Goal: Information Seeking & Learning: Learn about a topic

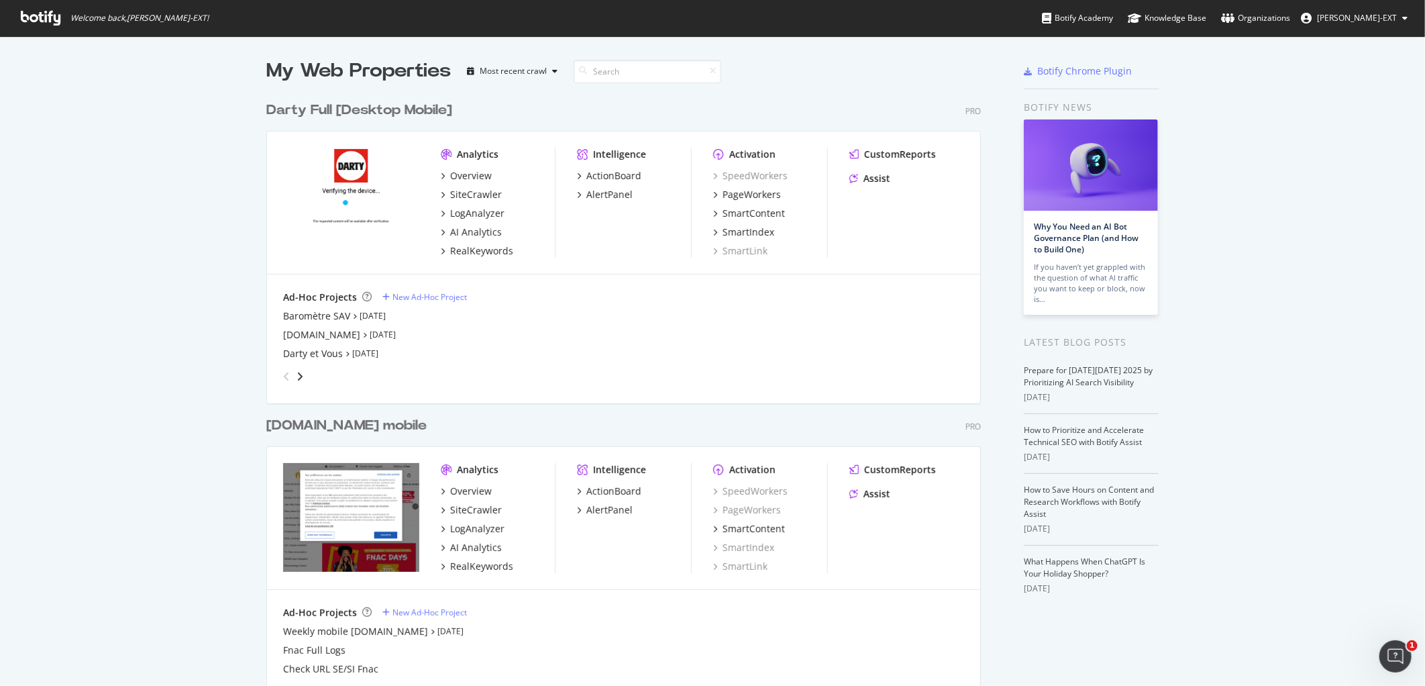
click at [337, 425] on div "[DOMAIN_NAME] mobile" at bounding box center [346, 425] width 160 height 19
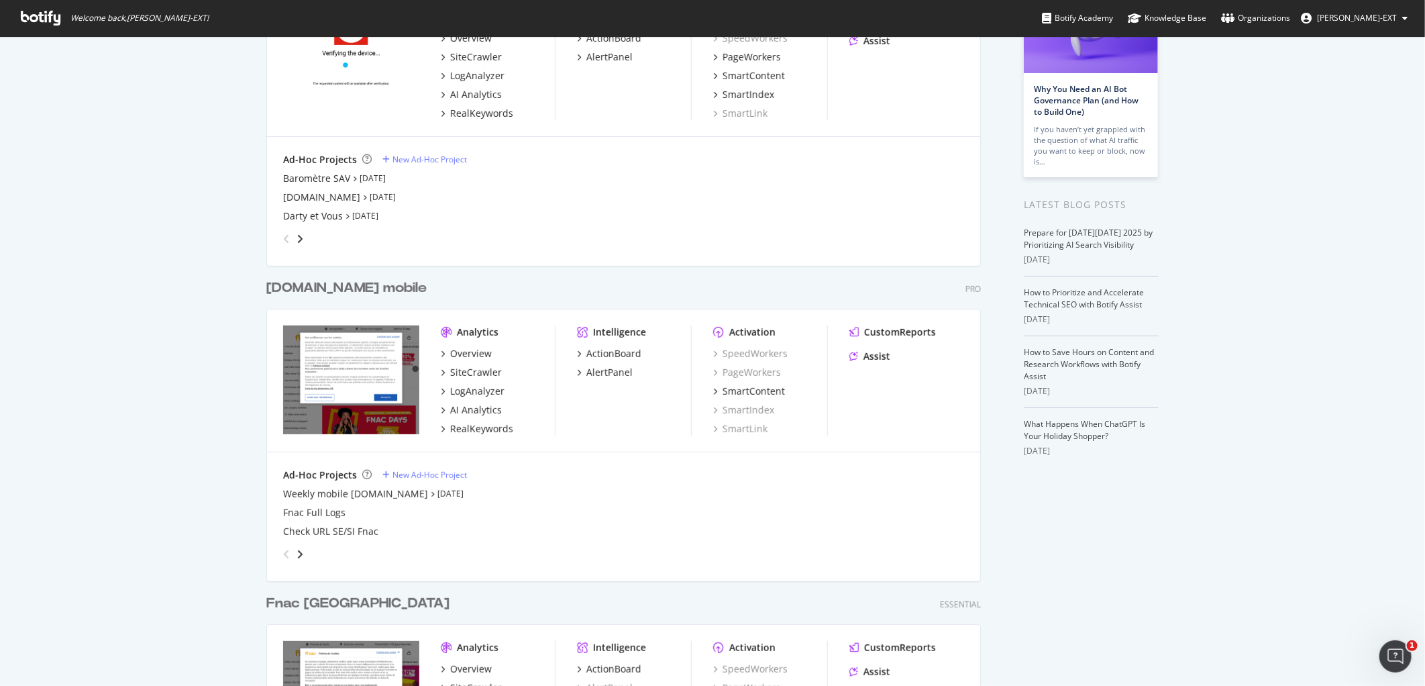
scroll to position [117, 0]
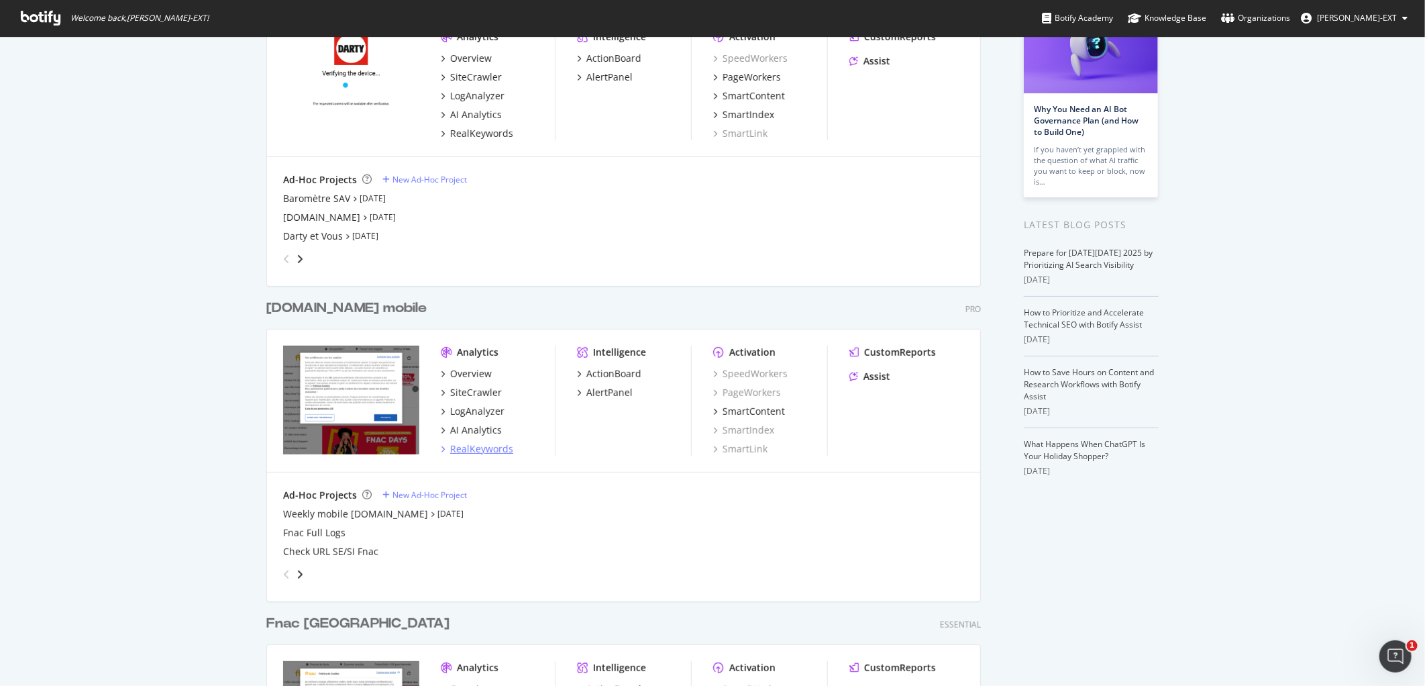
click at [477, 448] on div "RealKeywords" at bounding box center [481, 448] width 63 height 13
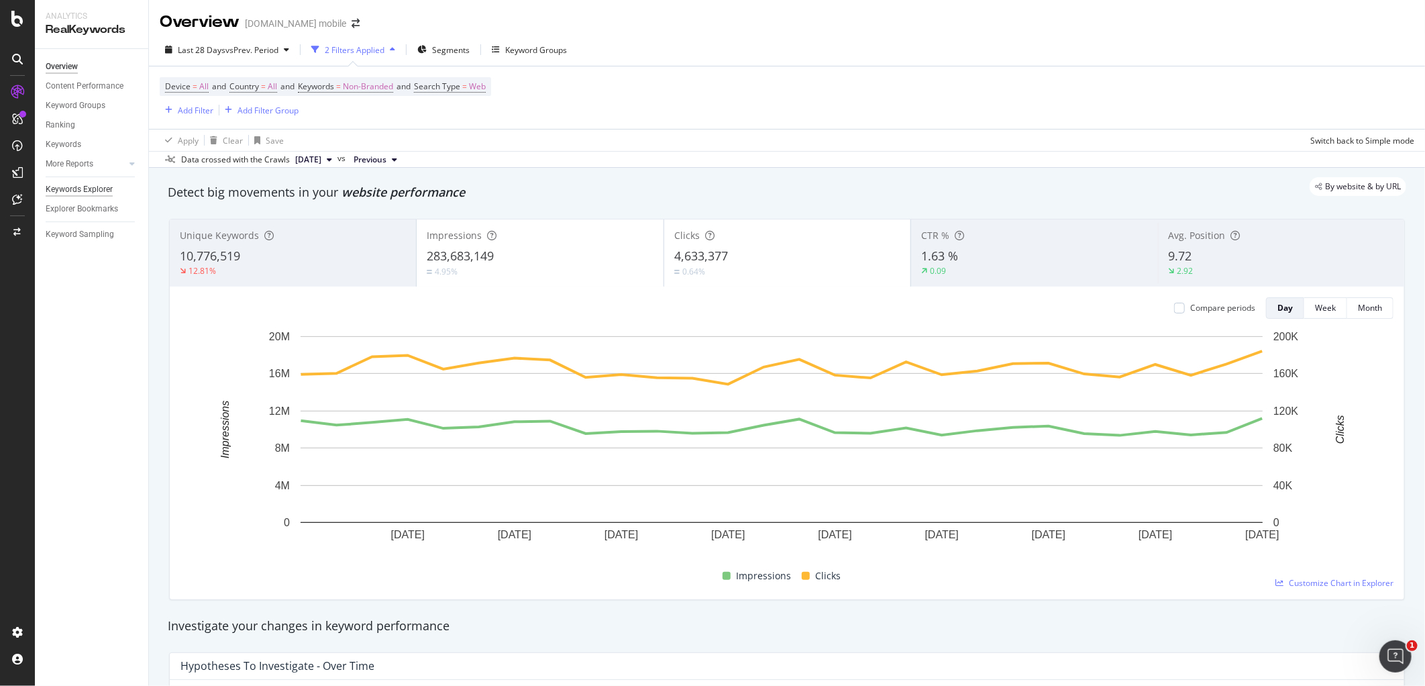
click at [83, 193] on div "Keywords Explorer" at bounding box center [79, 189] width 67 height 14
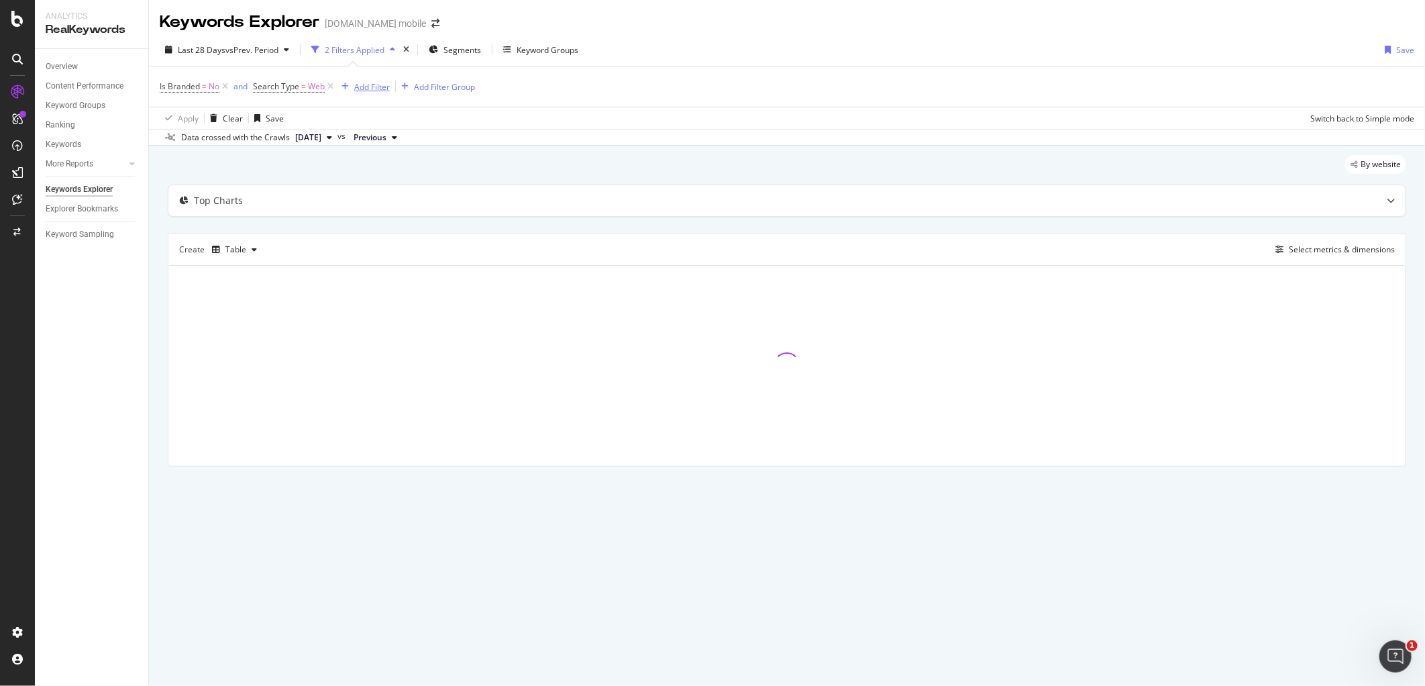
click at [380, 89] on div "Add Filter" at bounding box center [372, 86] width 36 height 11
click at [357, 56] on div "2 Filters Applied" at bounding box center [353, 50] width 95 height 20
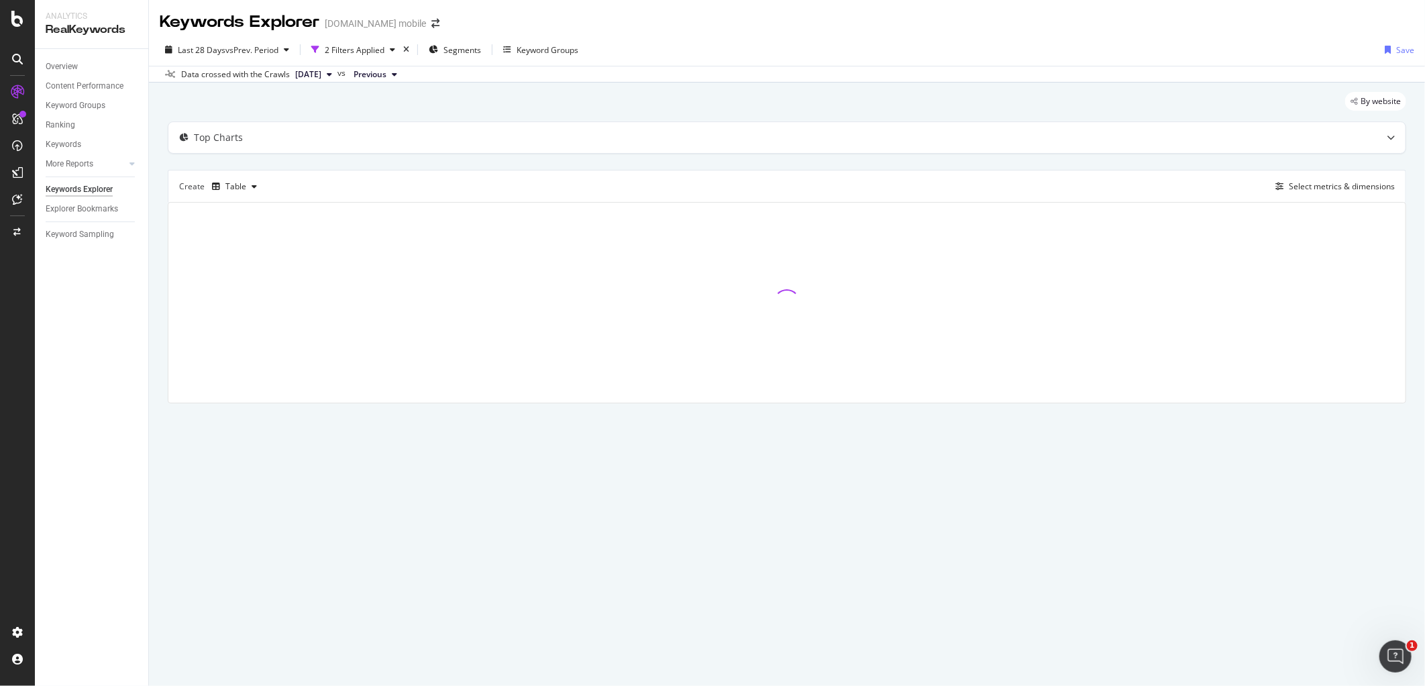
drag, startPoint x: 698, startPoint y: 1, endPoint x: 578, endPoint y: 24, distance: 122.4
click at [578, 24] on div "Keywords Explorer [DOMAIN_NAME] mobile" at bounding box center [787, 17] width 1276 height 34
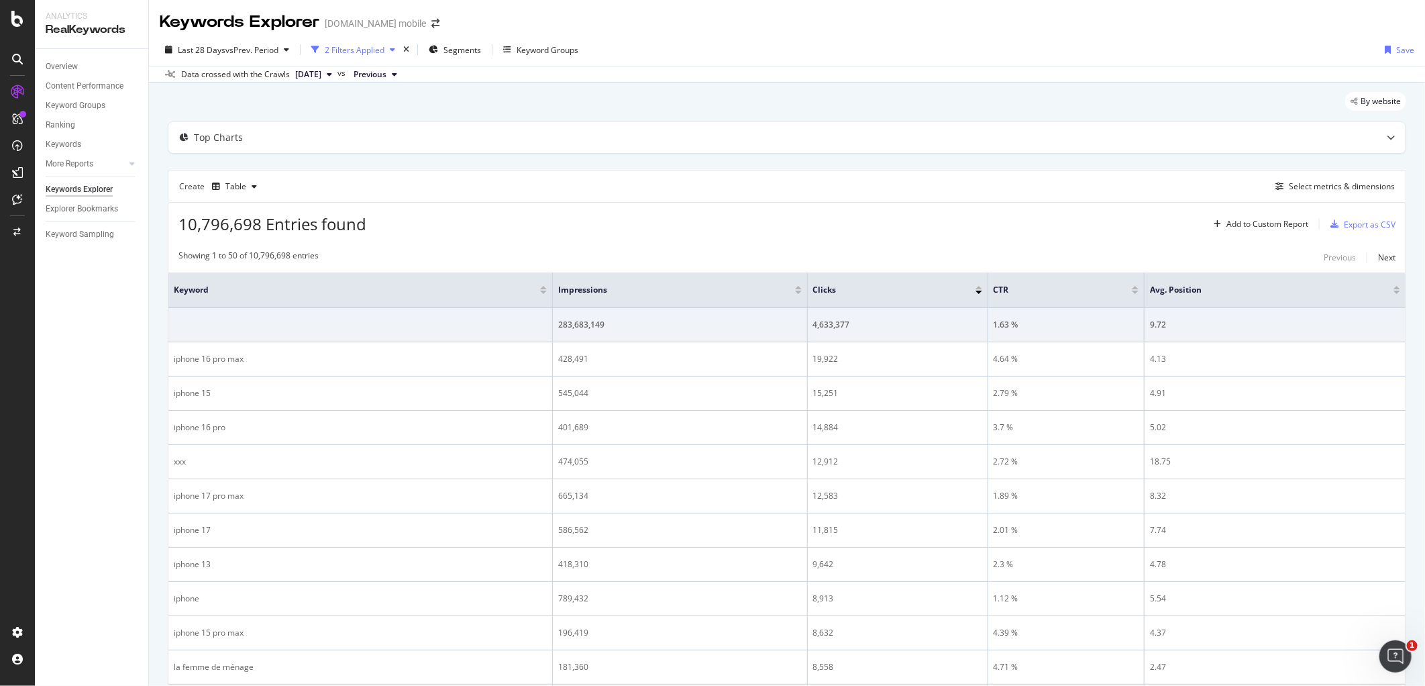
click at [387, 50] on div "button" at bounding box center [392, 50] width 16 height 8
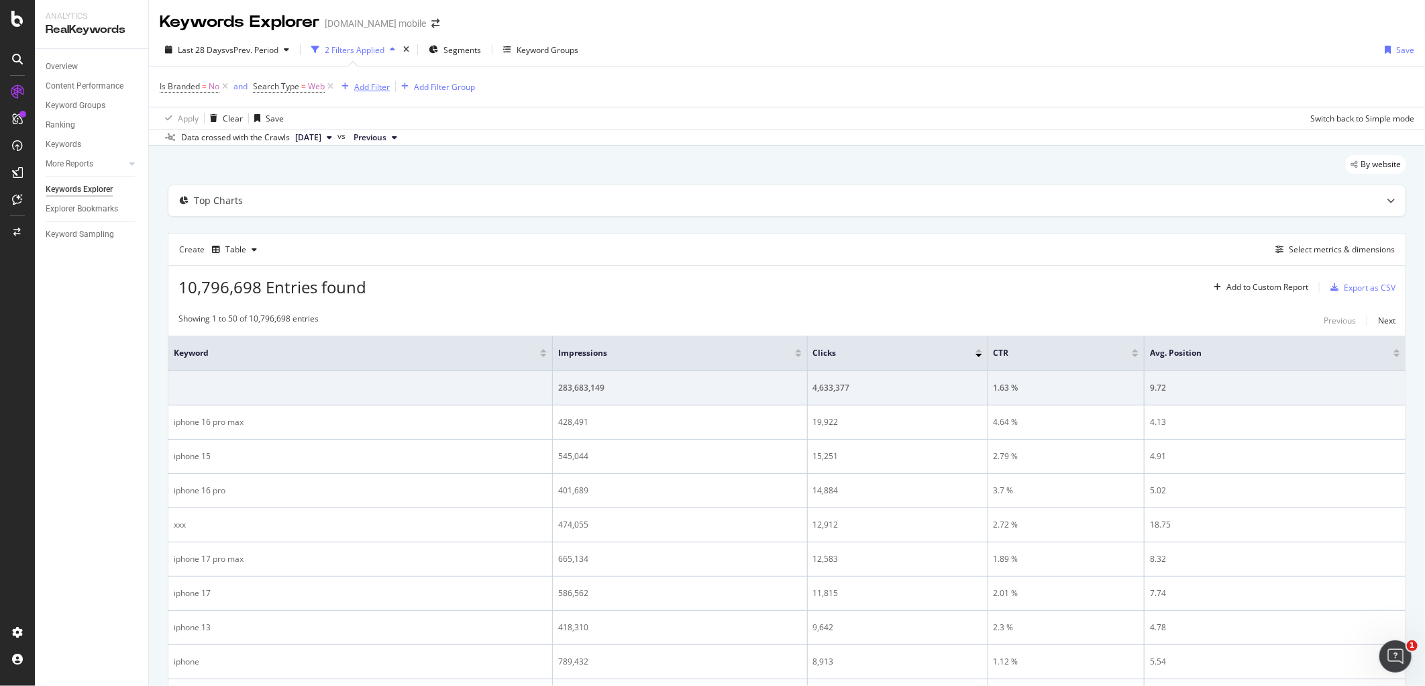
click at [374, 89] on div "Add Filter" at bounding box center [372, 86] width 36 height 11
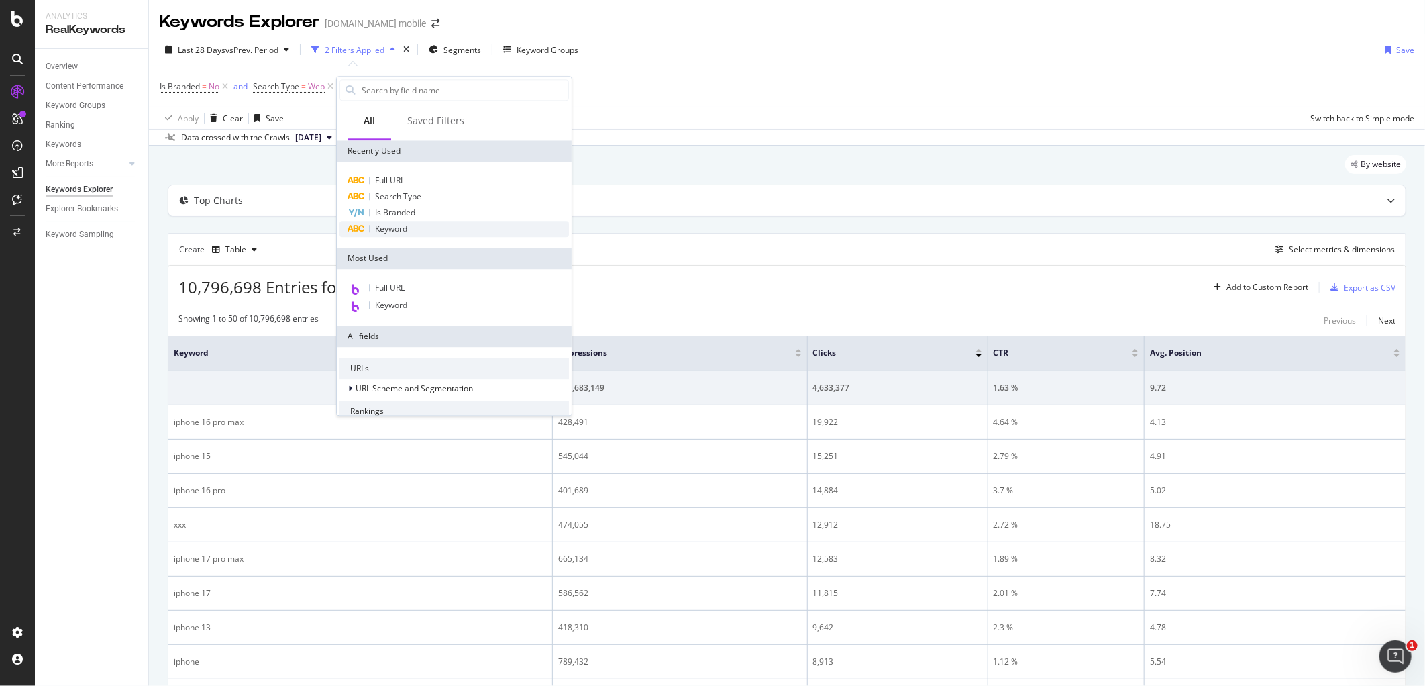
click at [398, 235] on div "Keyword" at bounding box center [453, 229] width 229 height 16
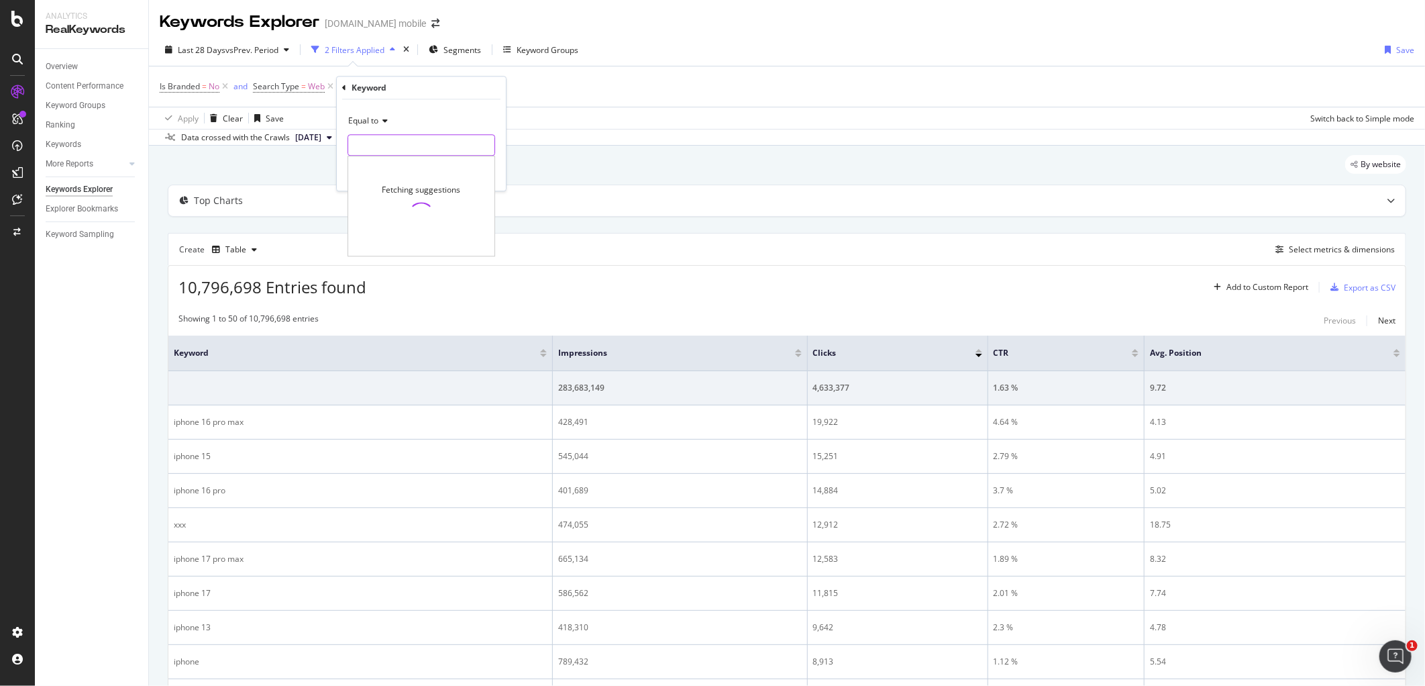
click at [373, 156] on div "Fetching suggestions" at bounding box center [422, 144] width 148 height 21
type input "tete de lit"
click at [480, 176] on div "Apply" at bounding box center [484, 173] width 21 height 11
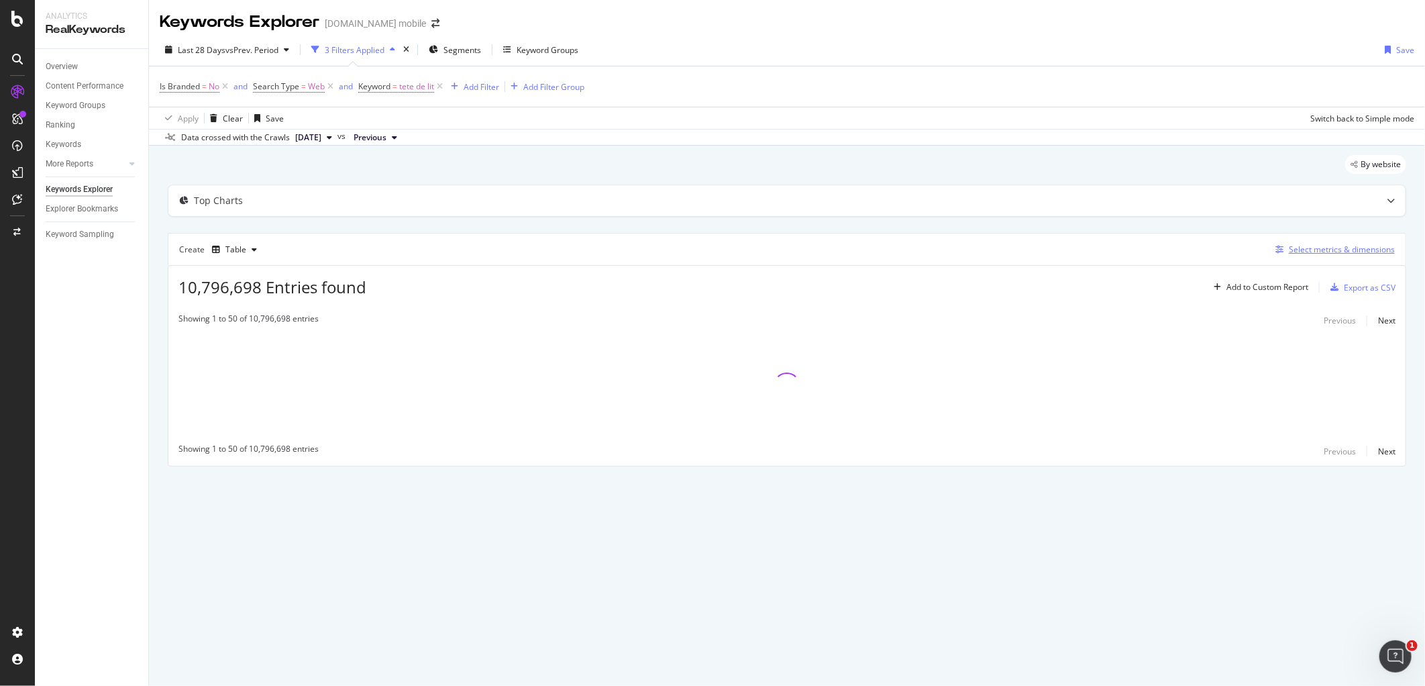
click at [1300, 255] on div "Select metrics & dimensions" at bounding box center [1342, 249] width 106 height 11
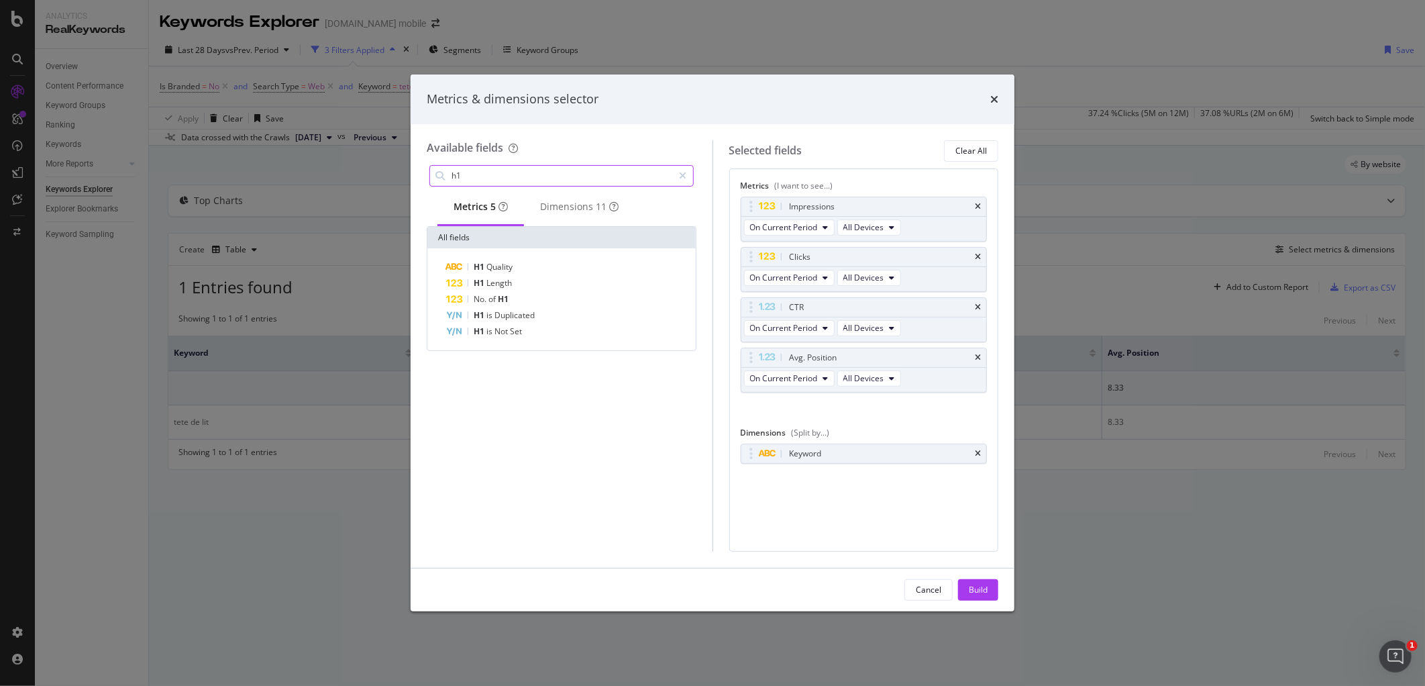
type input "h"
type input "url"
click at [527, 262] on div "Main URL Is Main URL No. of URLs (CWV) No. of URLs (Visits) No. of URLs (Conver…" at bounding box center [561, 345] width 268 height 194
click at [604, 205] on div "Dimensions 166" at bounding box center [593, 206] width 84 height 13
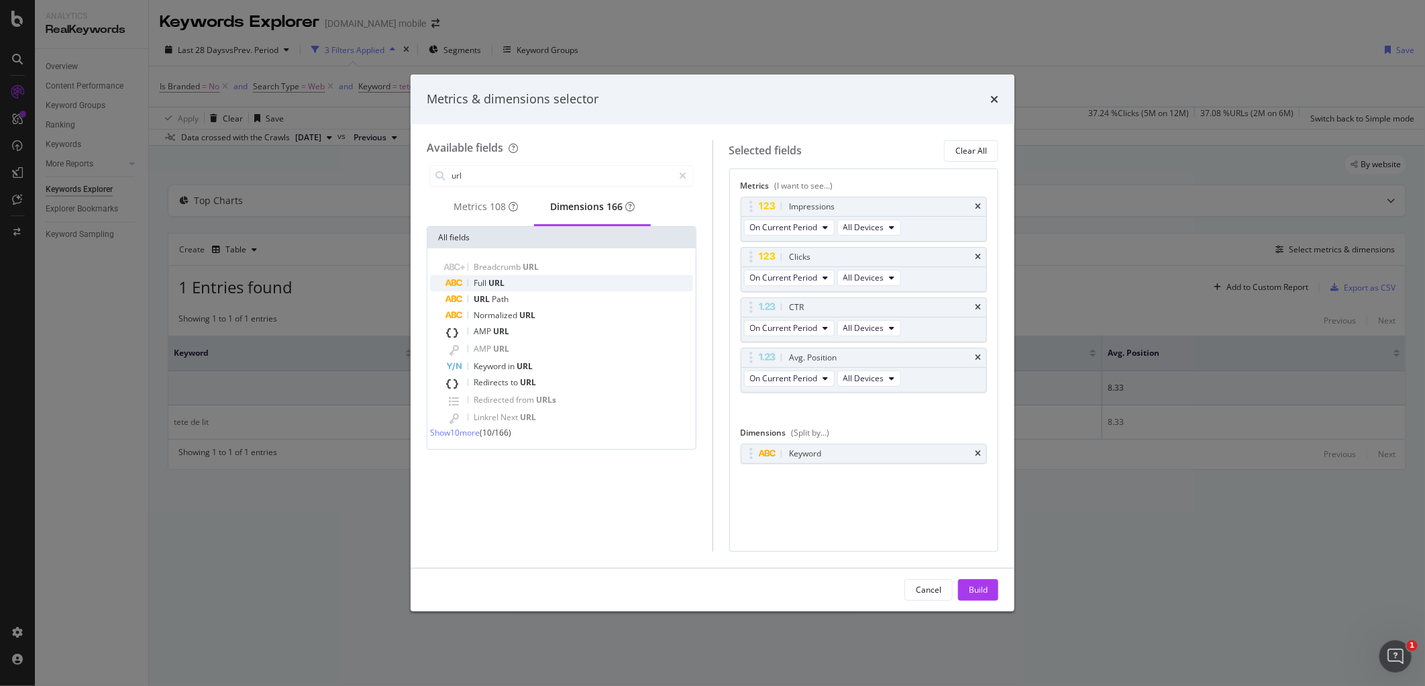
click at [527, 286] on div "Full URL" at bounding box center [569, 283] width 247 height 16
click at [504, 173] on input "url" at bounding box center [561, 176] width 223 height 20
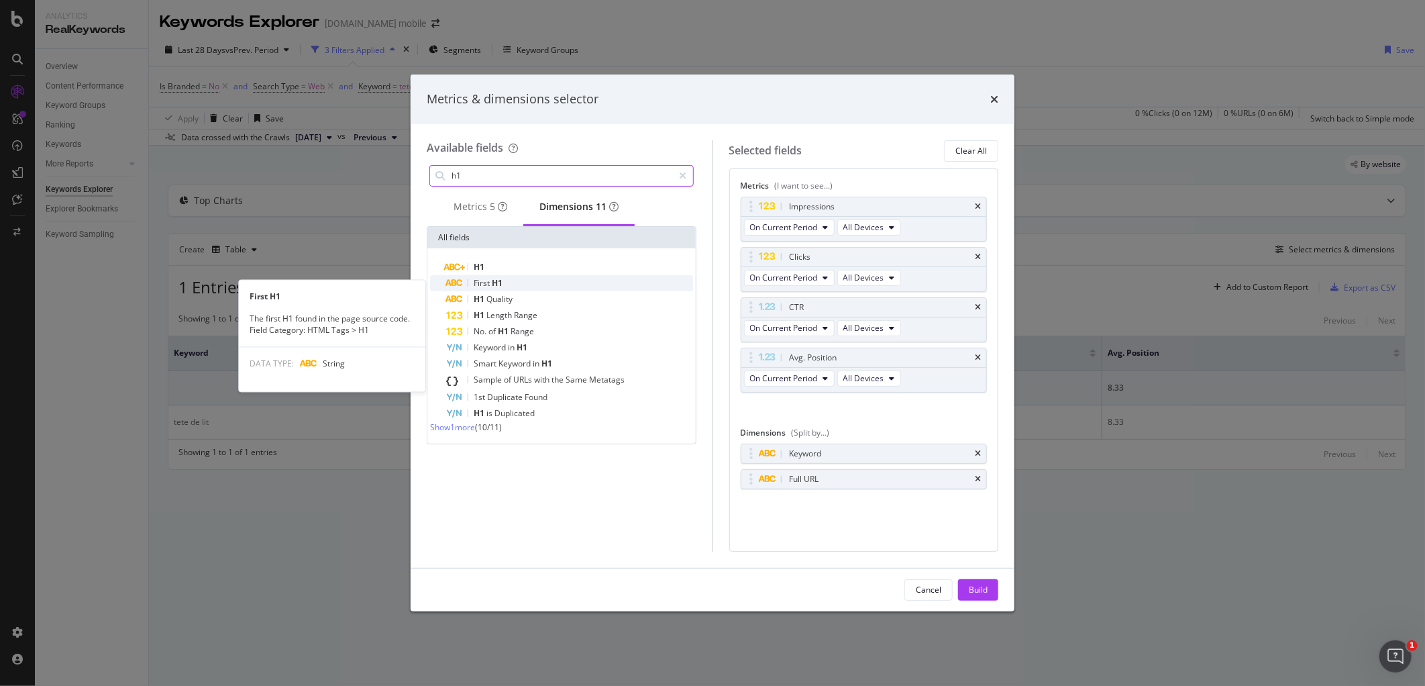
type input "h1"
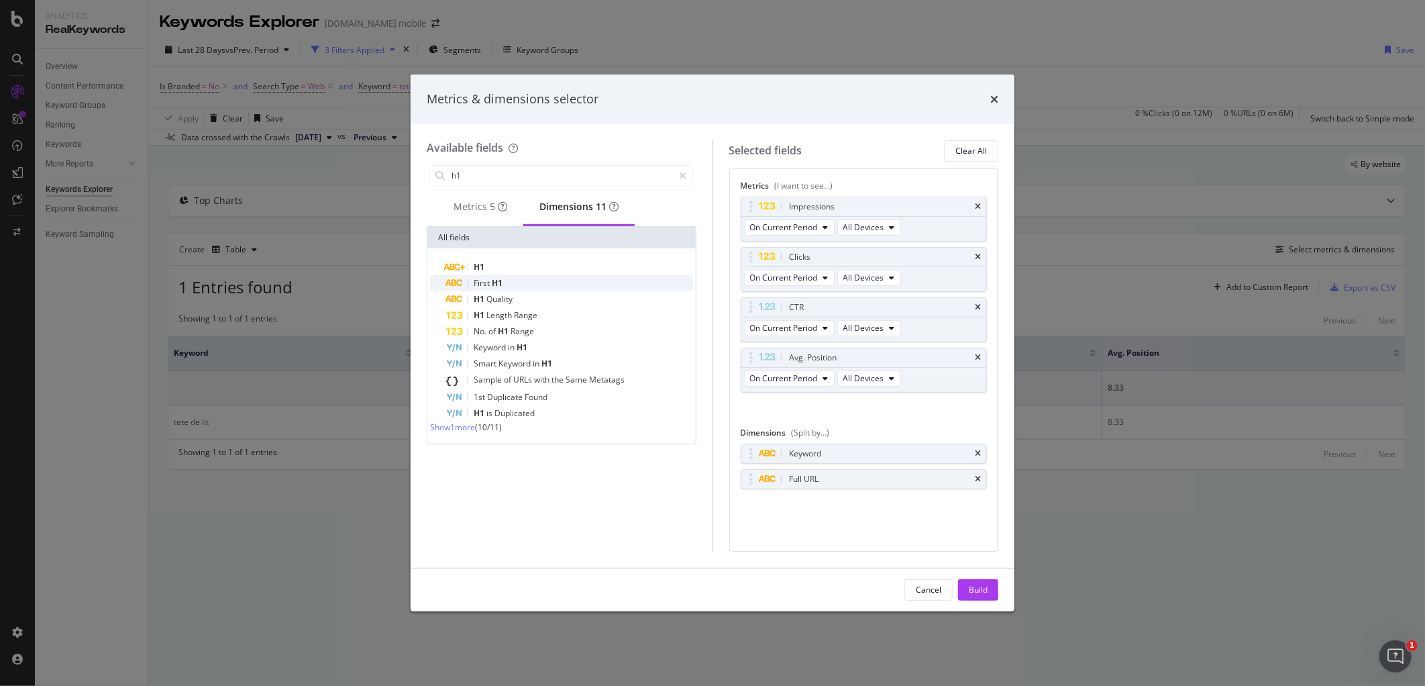
click at [512, 286] on div "First H1" at bounding box center [569, 283] width 247 height 16
click at [969, 584] on div "Build" at bounding box center [978, 589] width 19 height 11
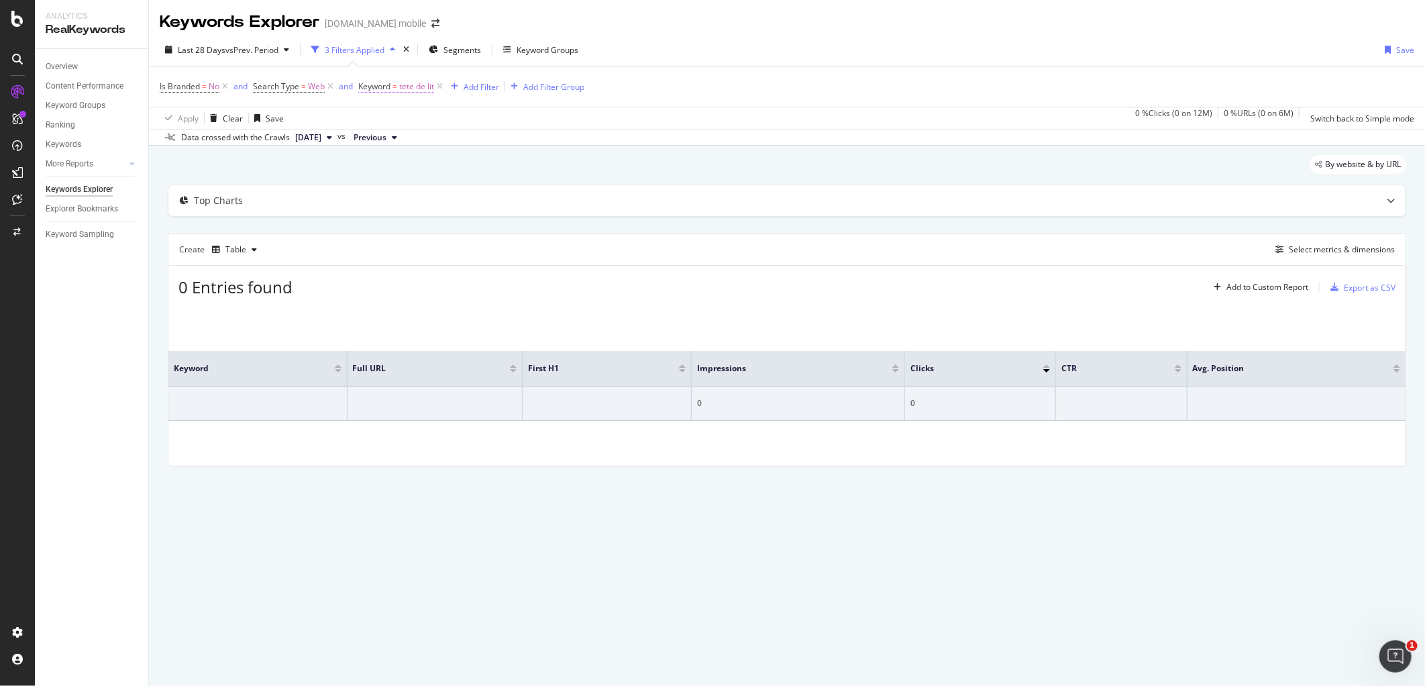
click at [410, 89] on span "tete de lit" at bounding box center [416, 86] width 35 height 19
click at [404, 114] on div "Equal to" at bounding box center [444, 118] width 148 height 21
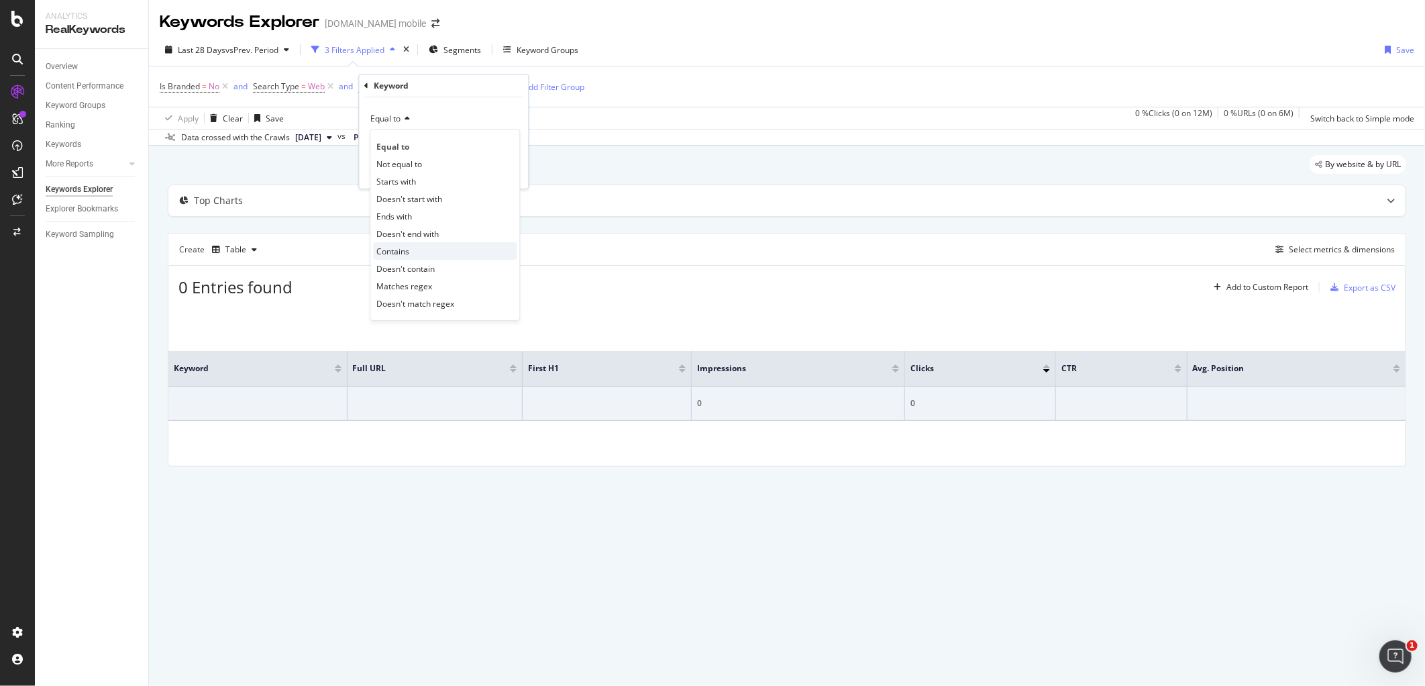
click at [404, 249] on span "Contains" at bounding box center [392, 251] width 33 height 11
click at [388, 143] on input "text" at bounding box center [443, 142] width 146 height 21
type input "tete de lit"
click at [502, 173] on div "Apply" at bounding box center [506, 171] width 21 height 11
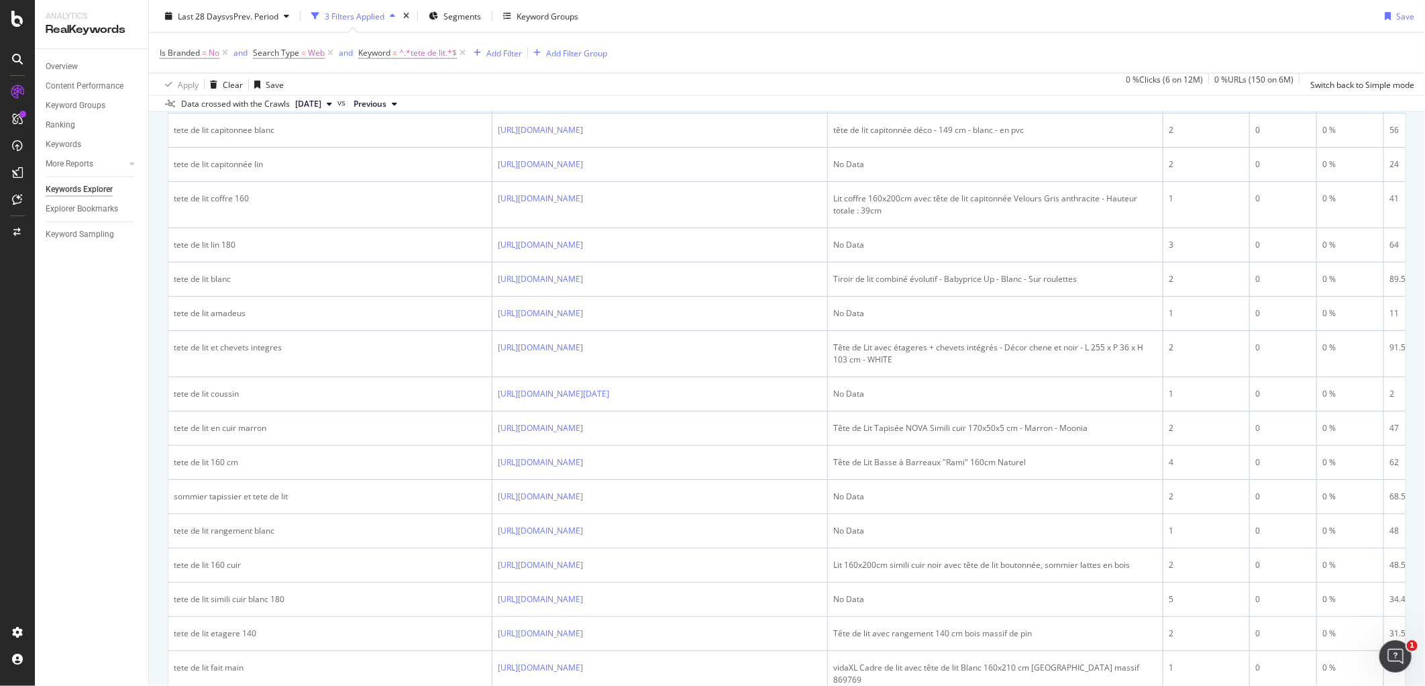
scroll to position [1414, 0]
click at [431, 56] on span "^.*tete de lit.*$" at bounding box center [428, 53] width 58 height 19
click at [405, 79] on div "Contains" at bounding box center [444, 84] width 148 height 21
click at [415, 114] on div "Equal to" at bounding box center [445, 111] width 144 height 17
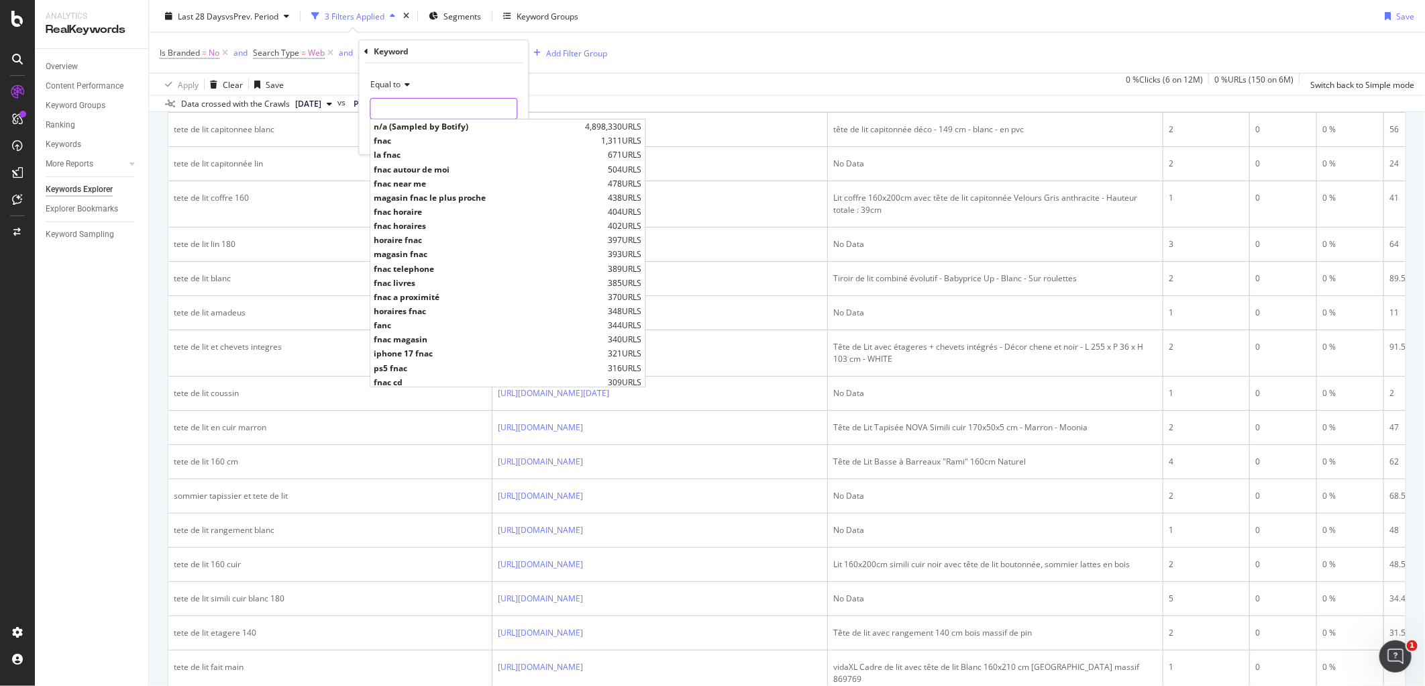
click at [424, 119] on div "n/a (Sampled by Botify) 4,898,330 URLS fnac 1,311 URLS la fnac 671 URLS fnac au…" at bounding box center [444, 108] width 148 height 21
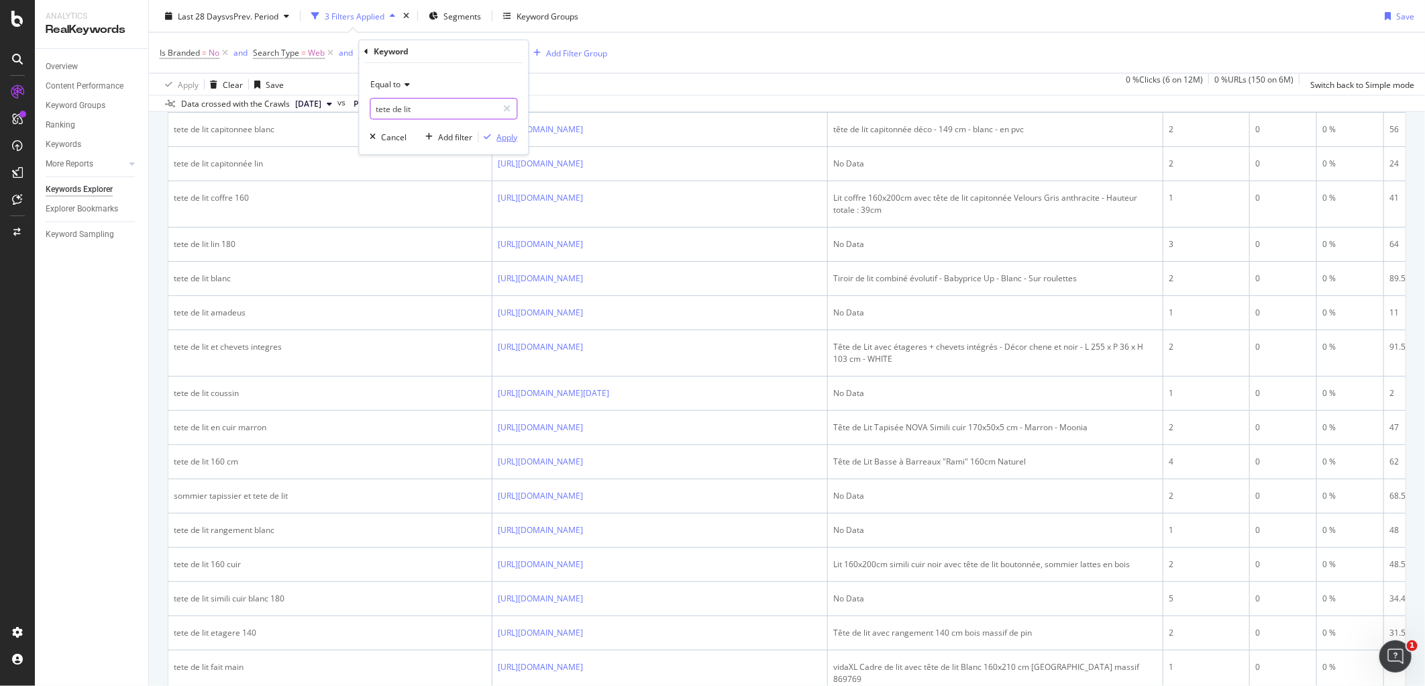
type input "tete de lit"
click at [498, 139] on div "Apply" at bounding box center [506, 136] width 21 height 11
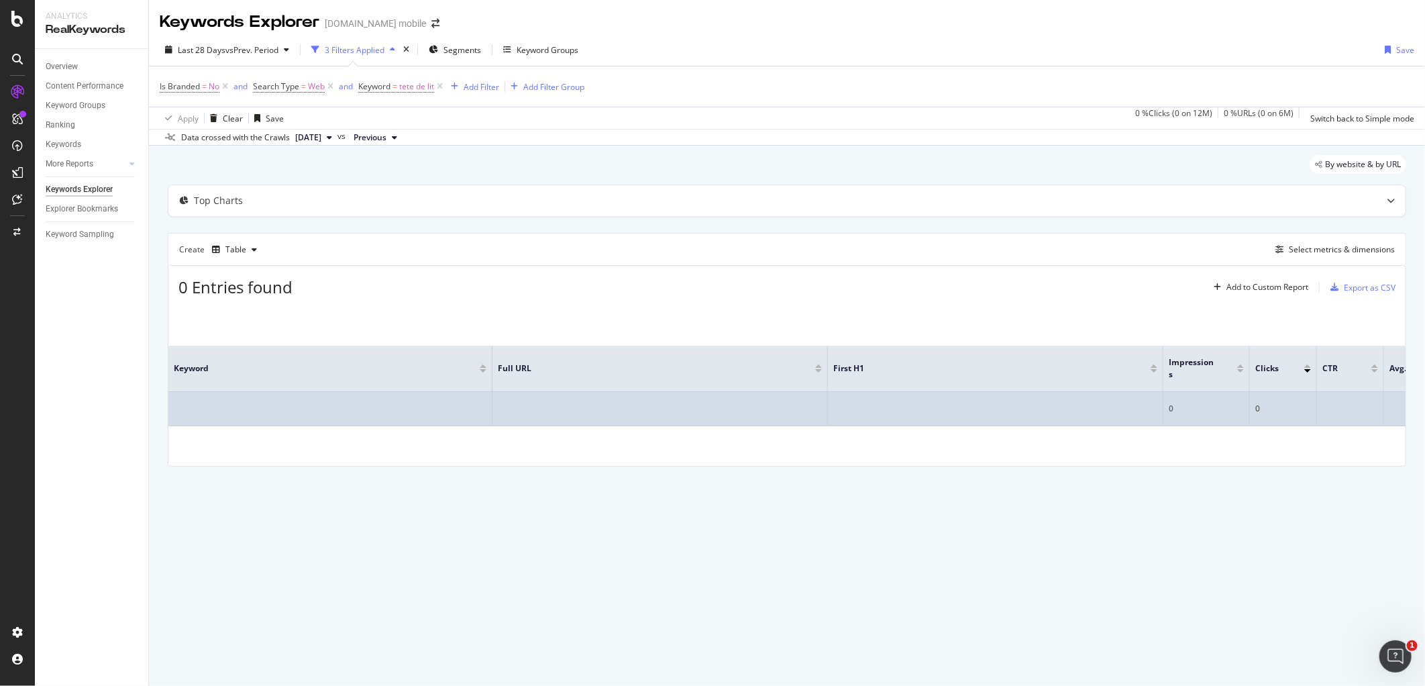
scroll to position [0, 67]
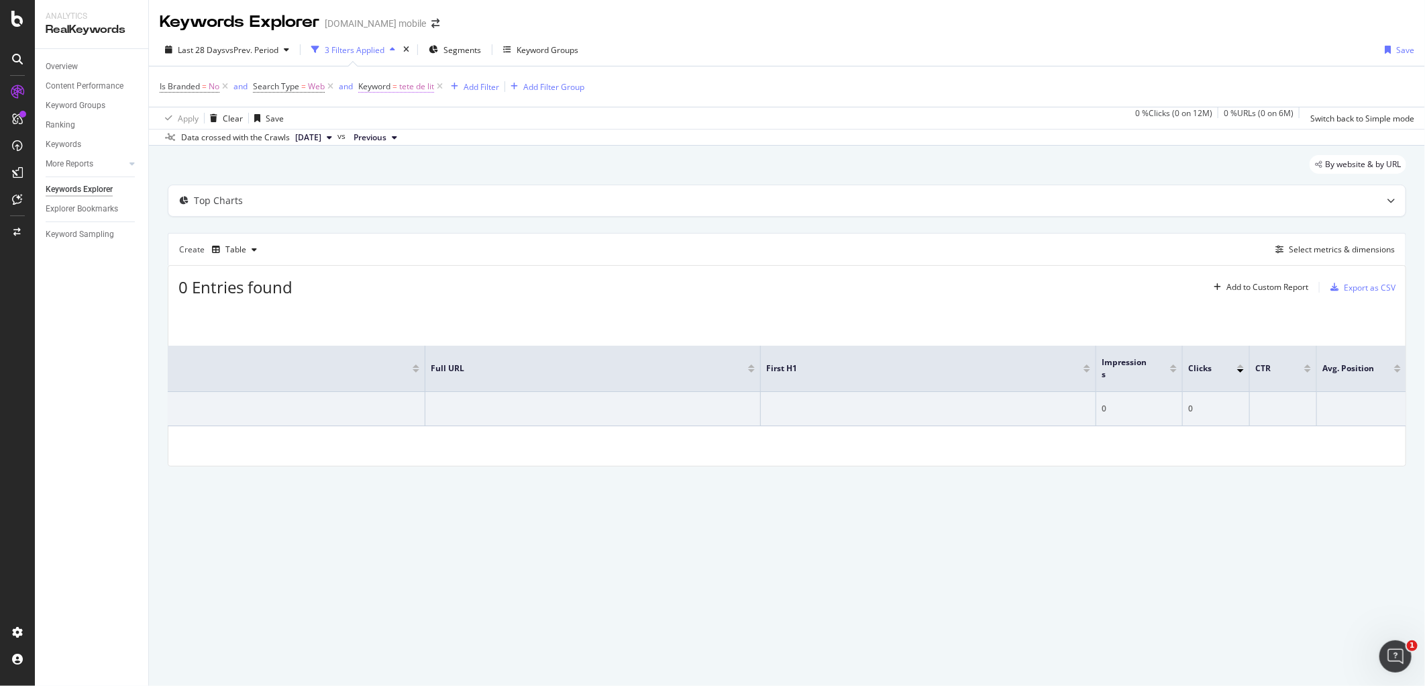
click at [390, 87] on span "Keyword" at bounding box center [374, 86] width 32 height 11
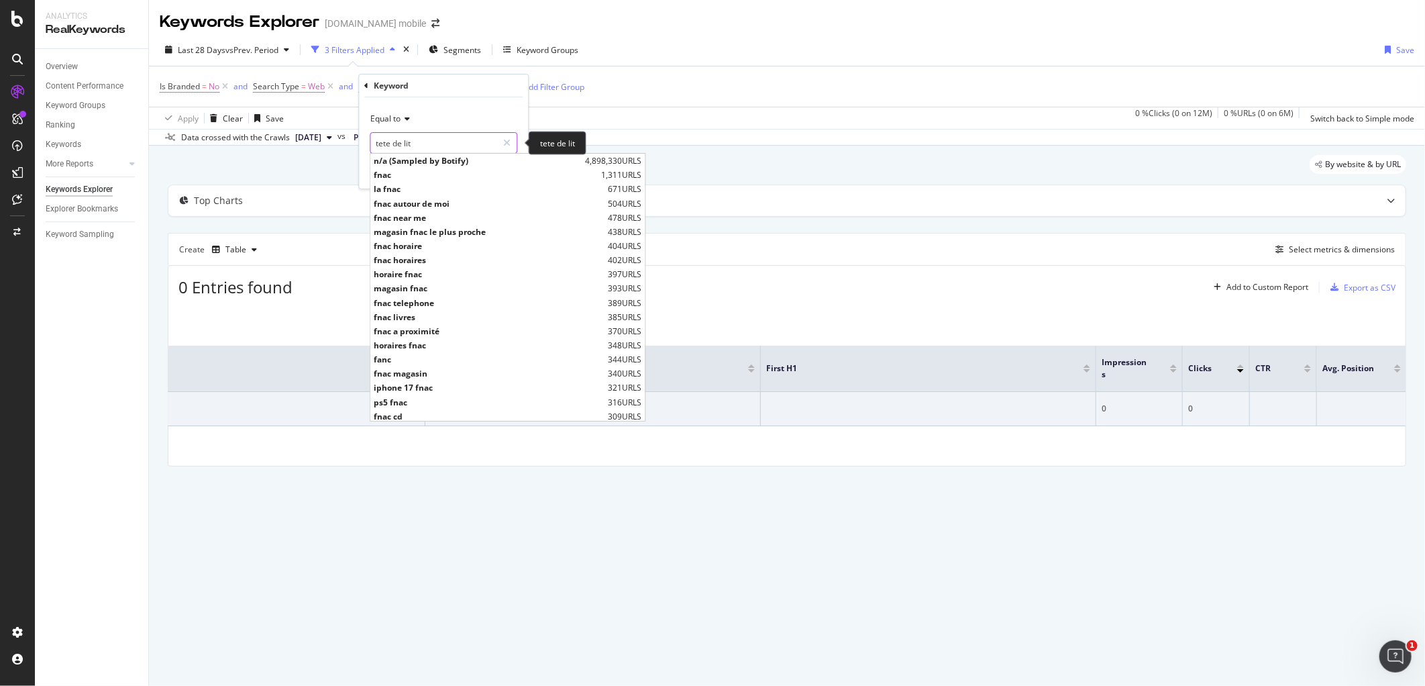
click at [417, 139] on input "tete de lit" at bounding box center [433, 142] width 127 height 21
paste input "shokz openrun"
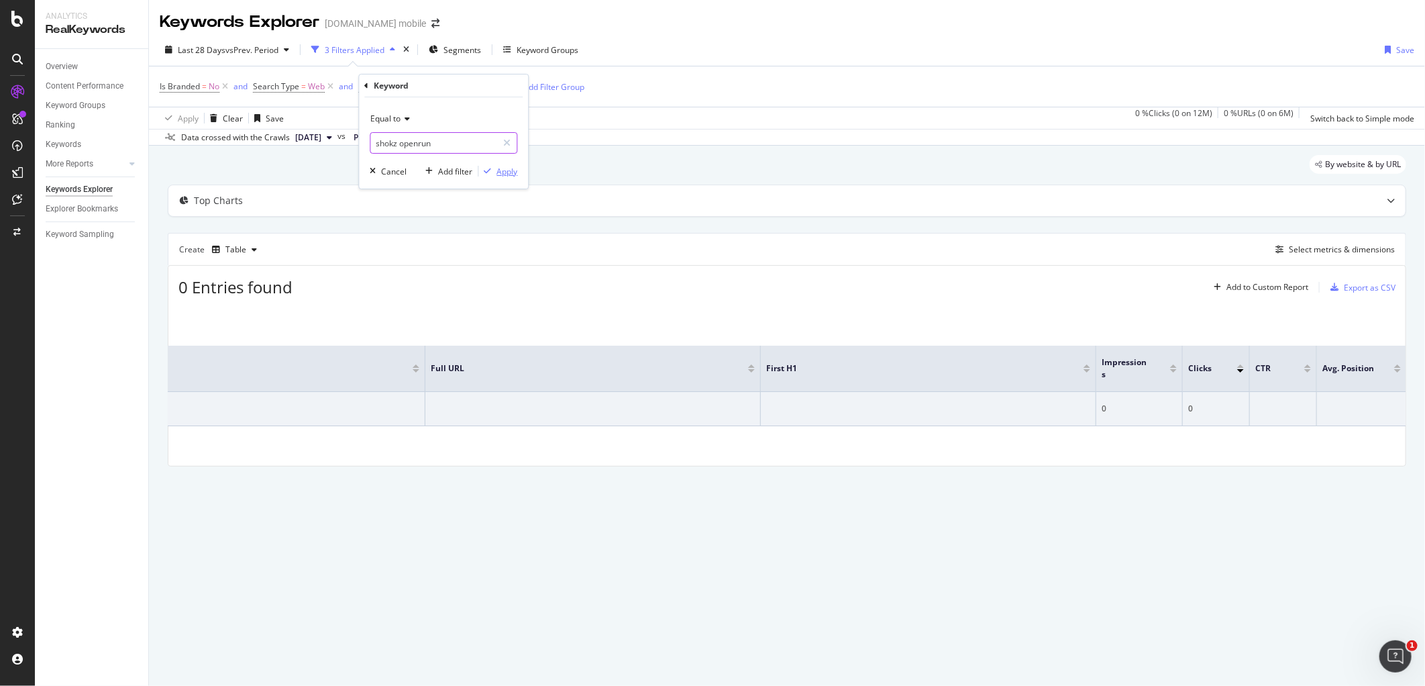
type input "shokz openrun"
click at [498, 171] on div "Apply" at bounding box center [506, 171] width 21 height 11
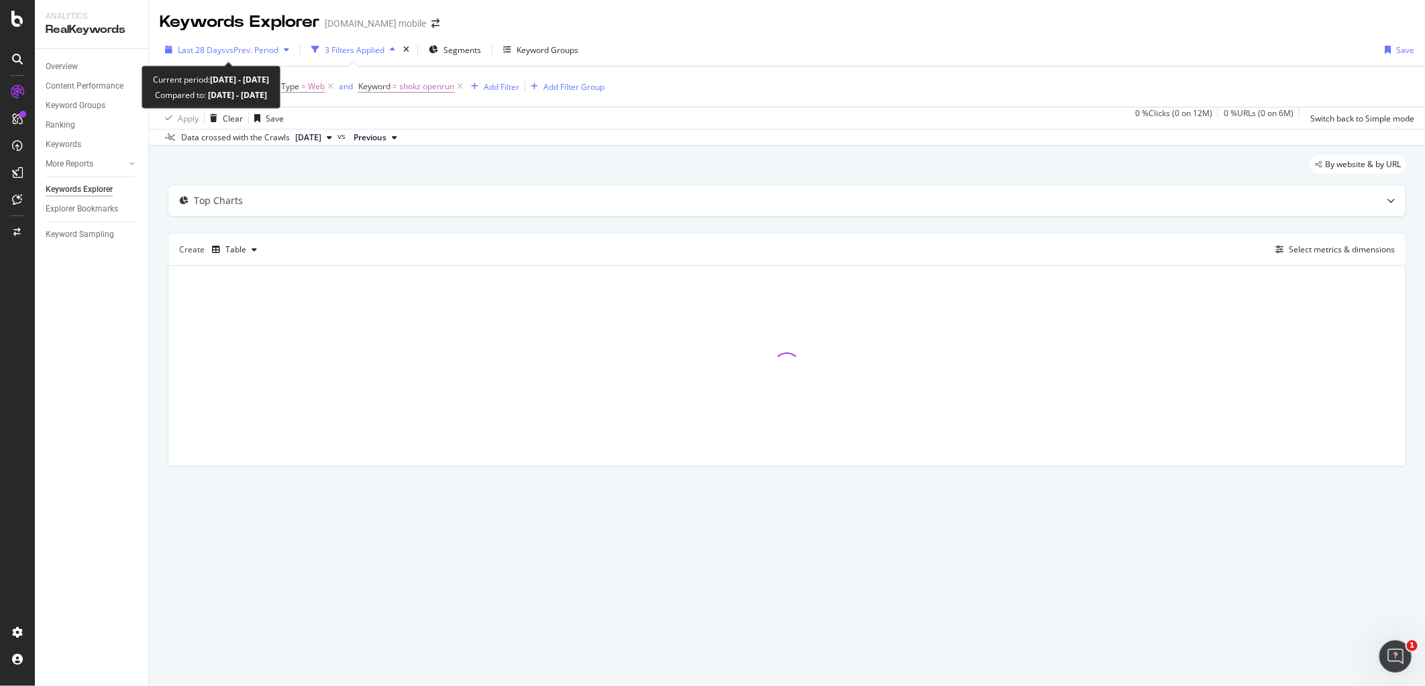
click at [278, 55] on span "vs Prev. Period" at bounding box center [251, 49] width 53 height 11
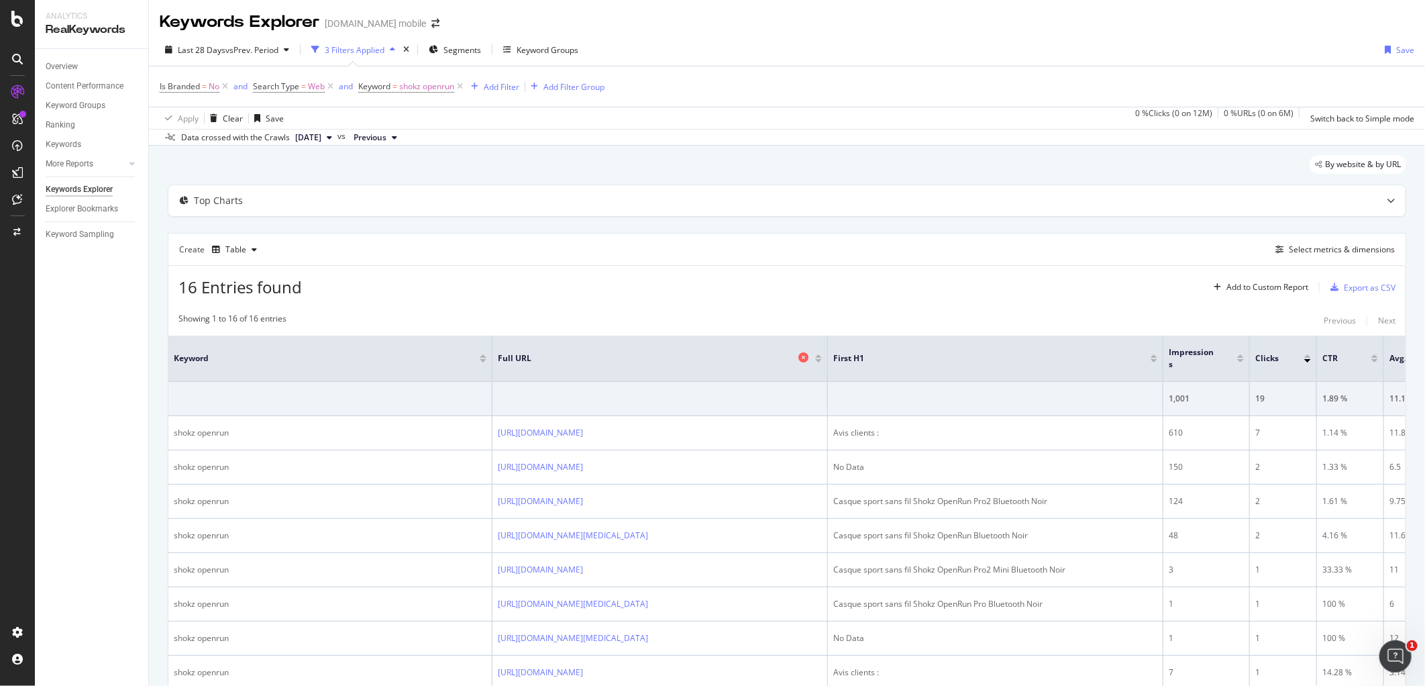
click at [733, 352] on span "Full URL" at bounding box center [646, 358] width 297 height 12
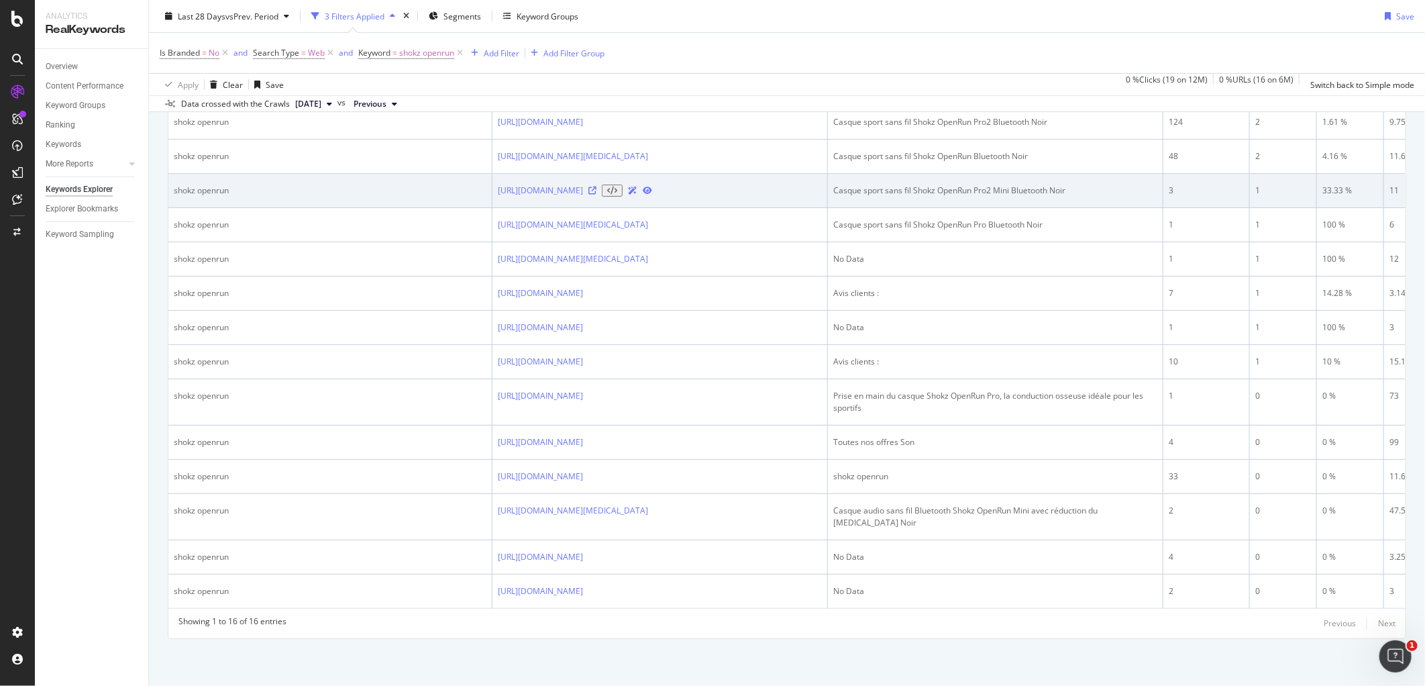
scroll to position [581, 0]
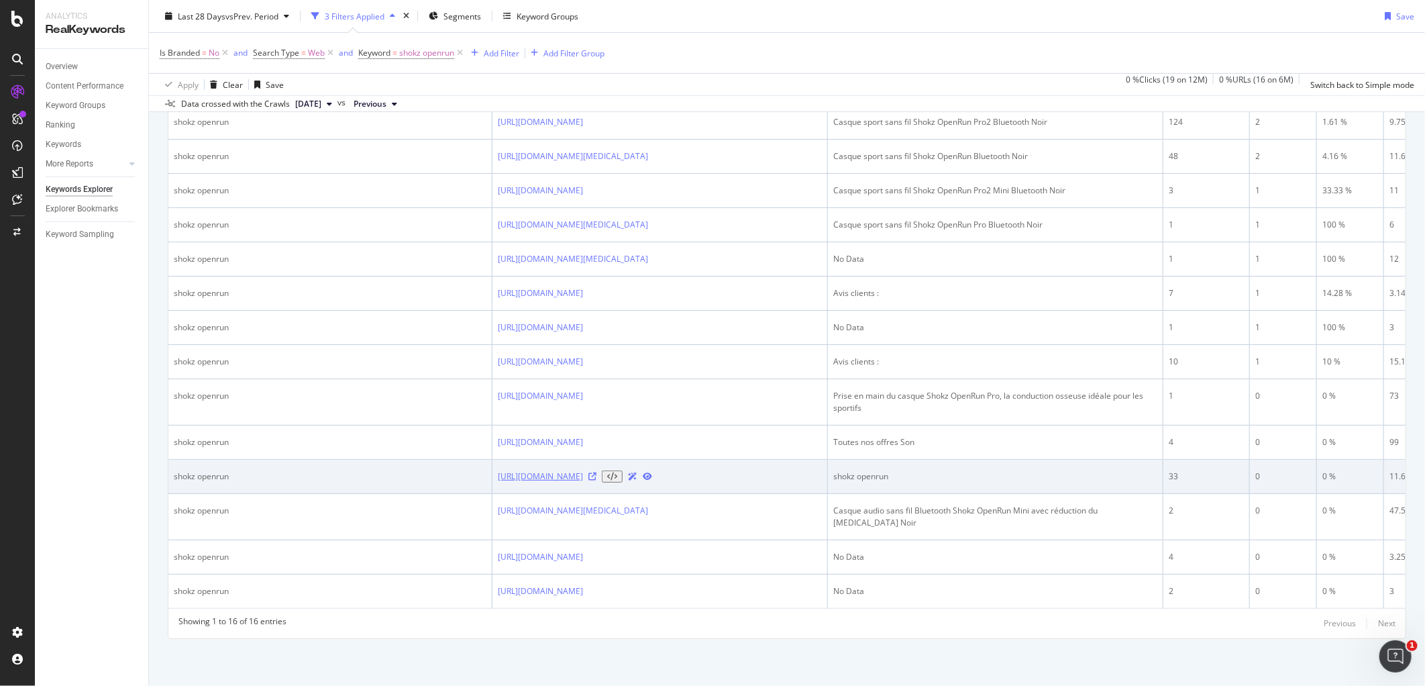
click at [565, 470] on link "[URL][DOMAIN_NAME]" at bounding box center [540, 476] width 85 height 12
click at [617, 472] on icon at bounding box center [612, 476] width 10 height 8
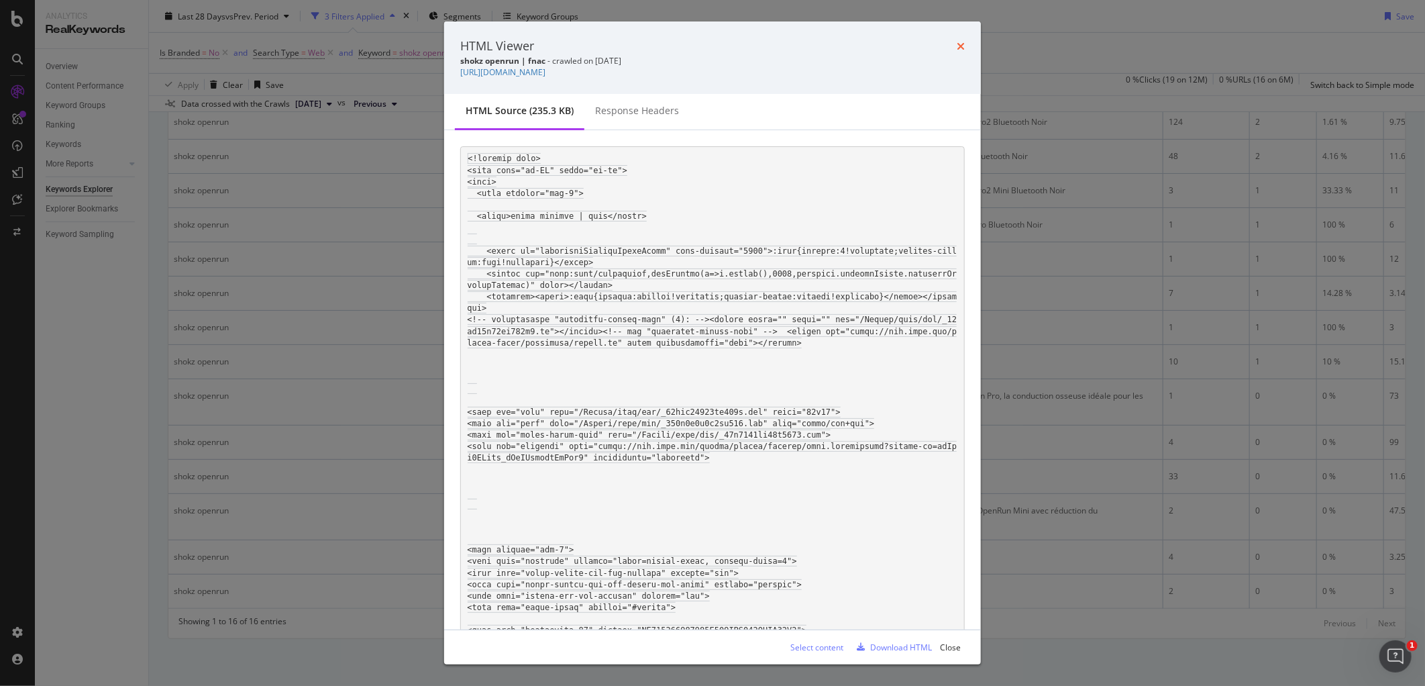
click at [957, 46] on icon "times" at bounding box center [961, 46] width 8 height 11
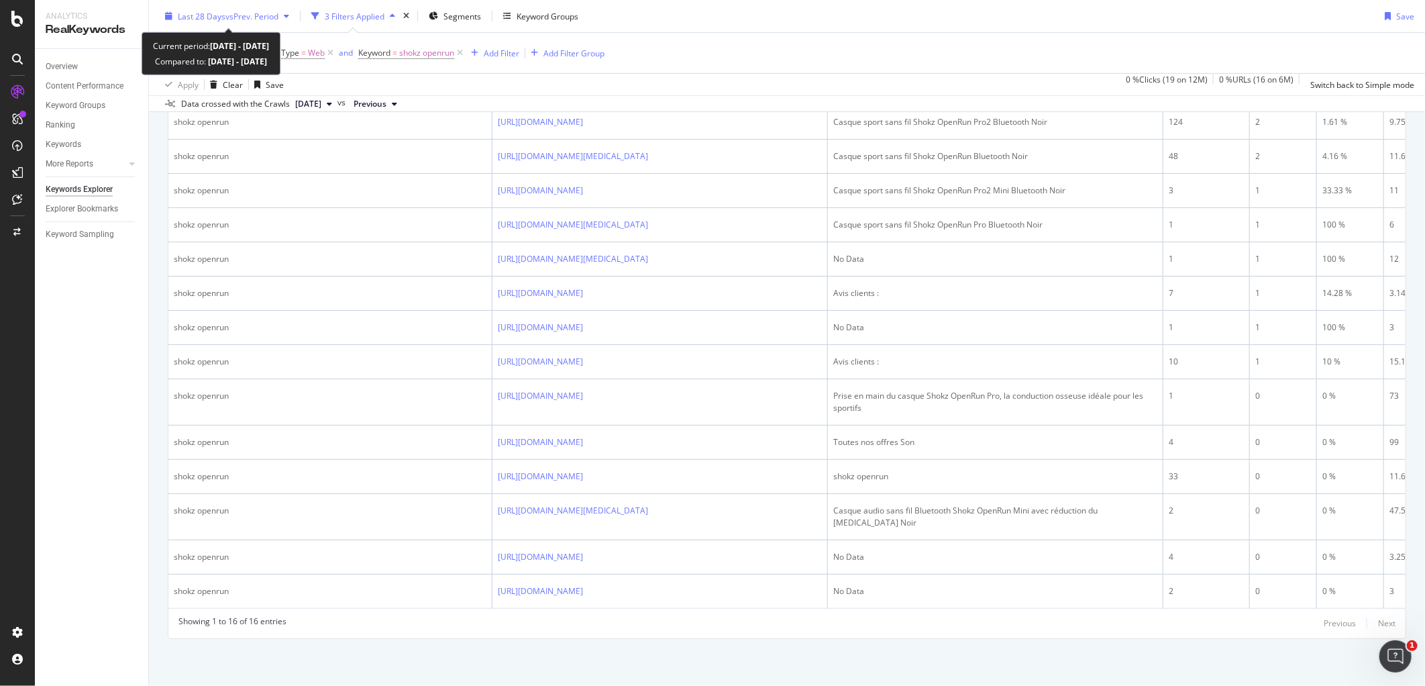
click at [225, 16] on span "vs Prev. Period" at bounding box center [251, 15] width 53 height 11
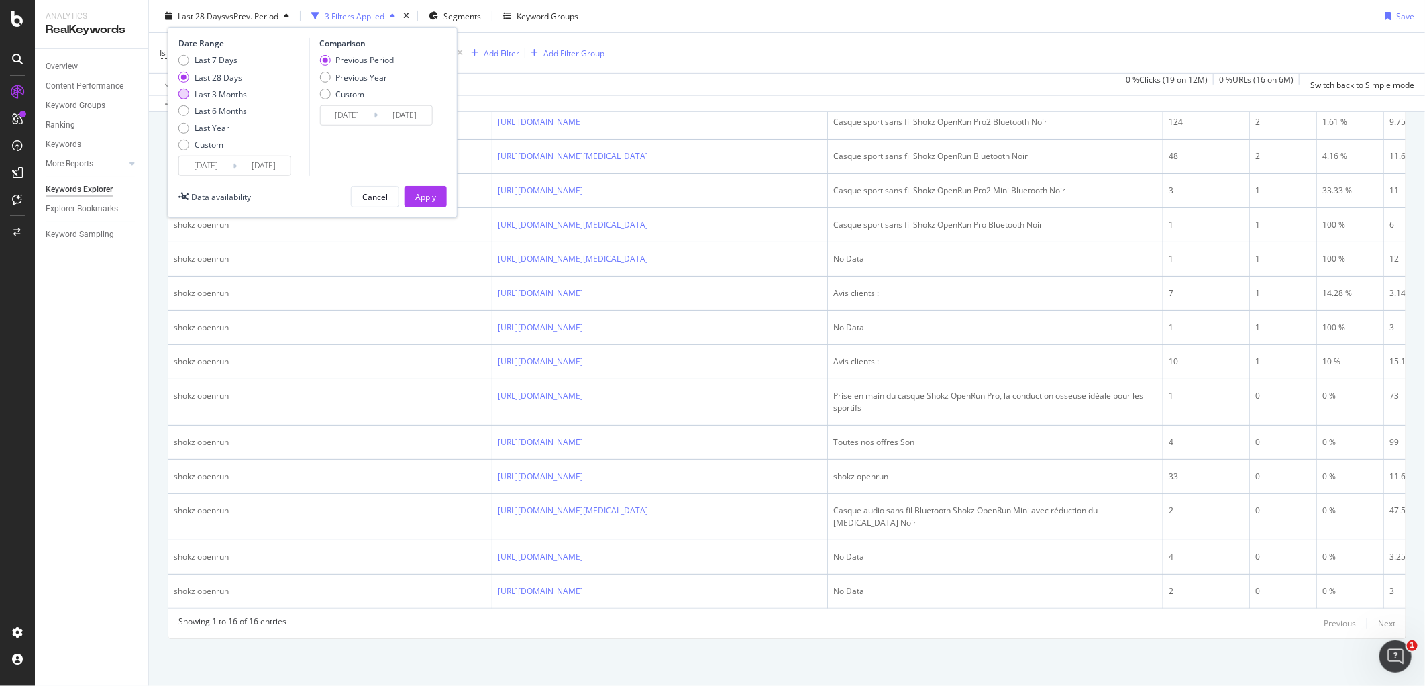
click at [215, 95] on div "Last 3 Months" at bounding box center [221, 93] width 52 height 11
type input "[DATE]"
click at [215, 95] on div "Last 3 Months" at bounding box center [221, 93] width 52 height 11
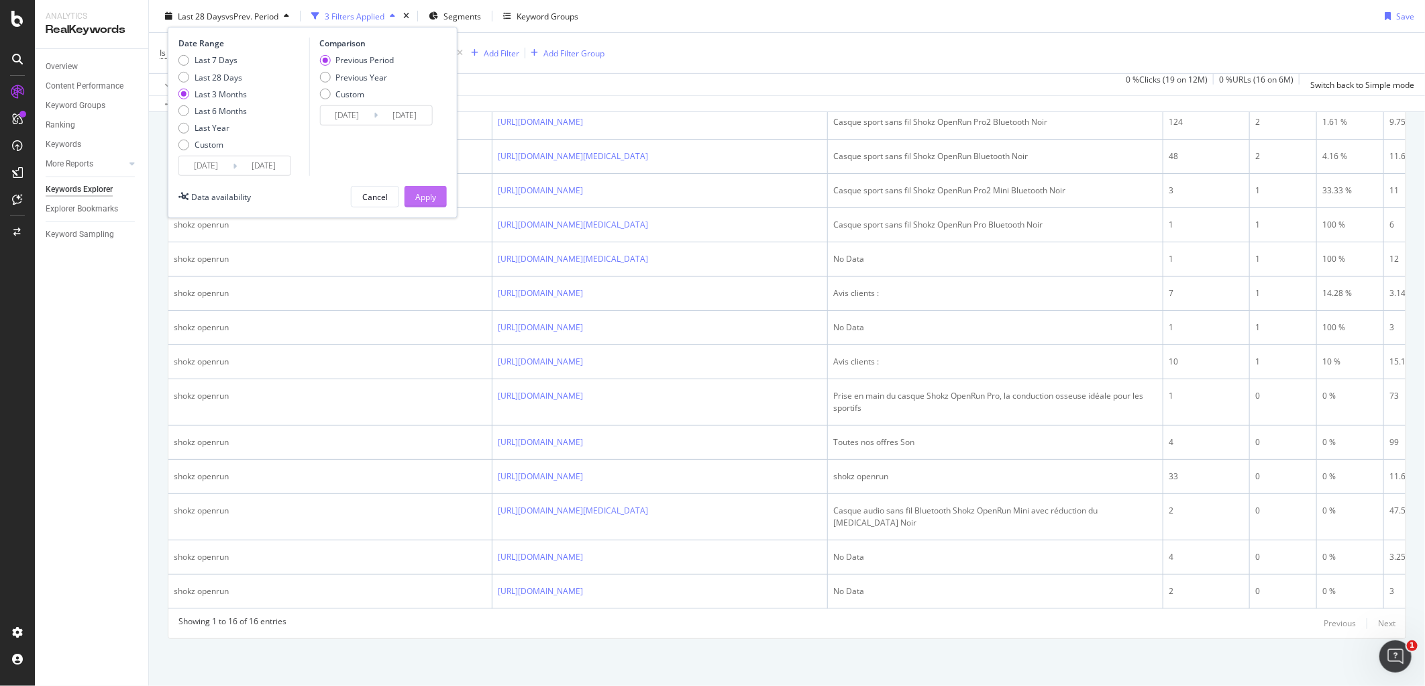
click at [427, 197] on div "Apply" at bounding box center [425, 196] width 21 height 11
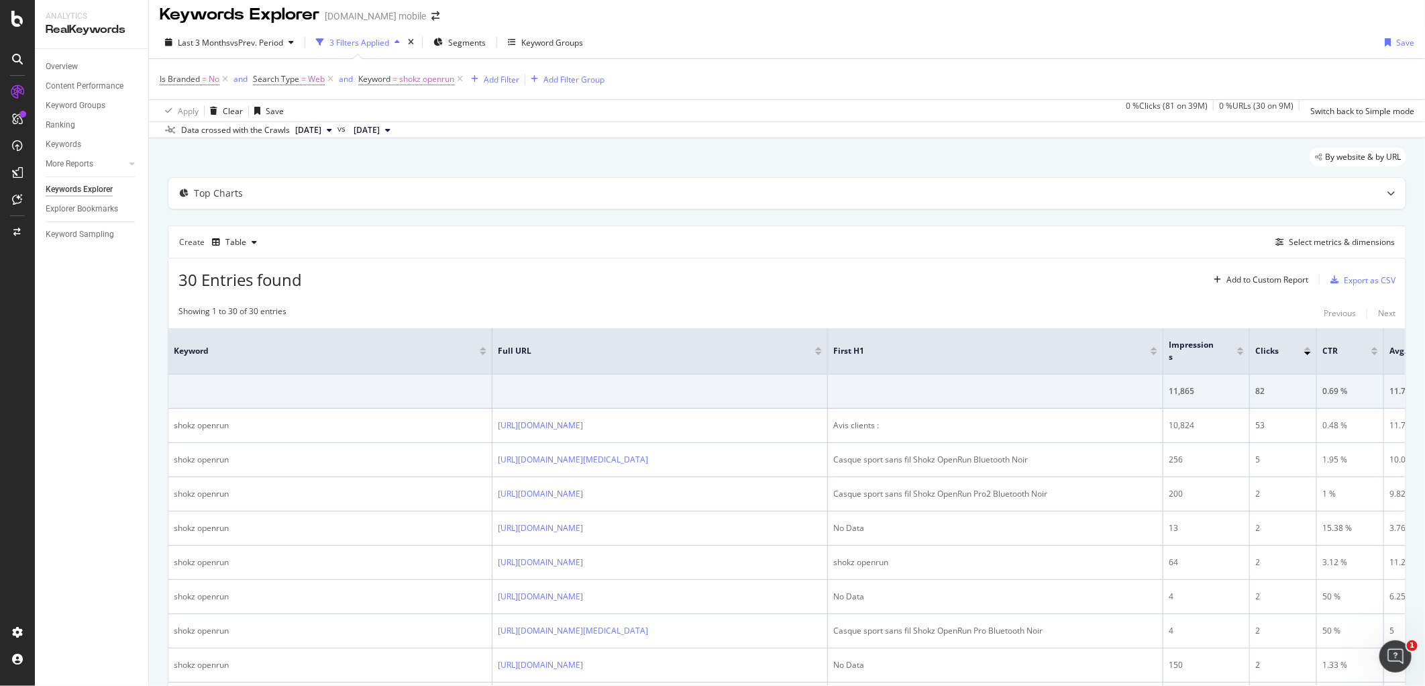
scroll to position [7, 0]
click at [1289, 244] on div "Select metrics & dimensions" at bounding box center [1342, 241] width 106 height 11
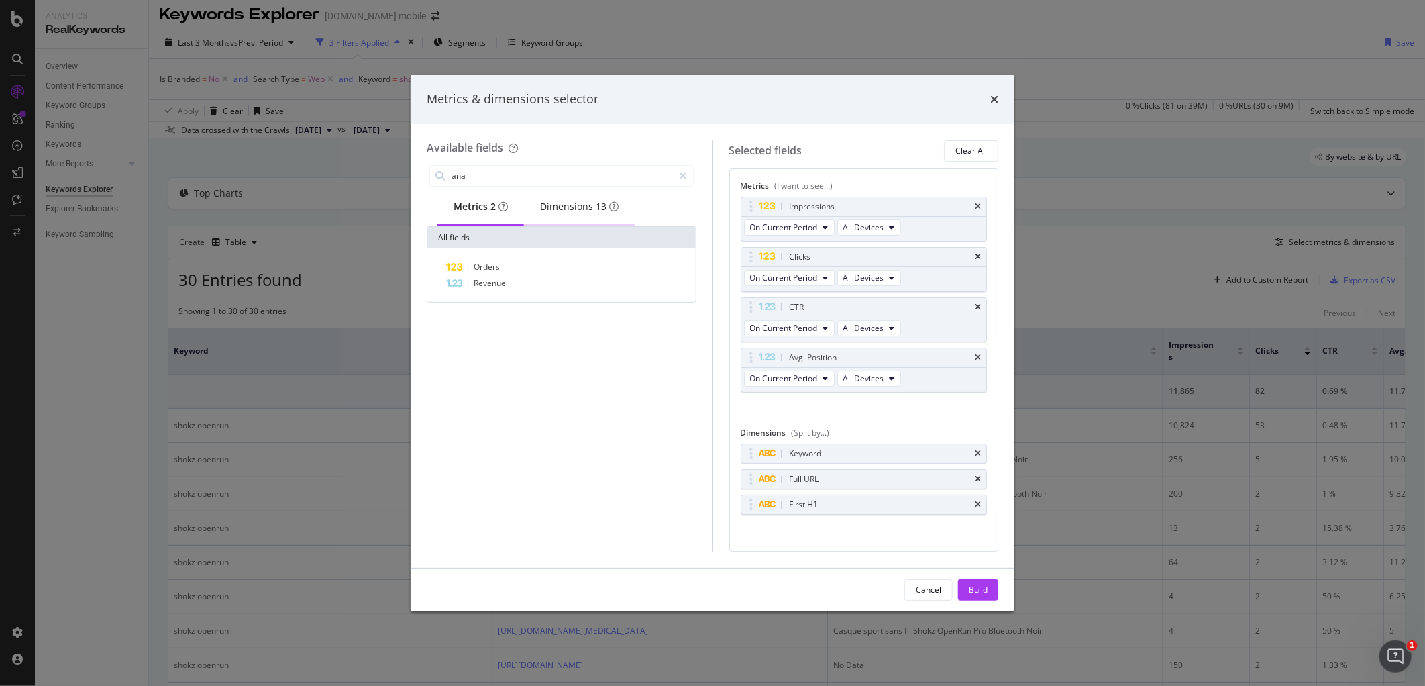
type input "ana"
click at [581, 211] on div "Dimensions 13" at bounding box center [579, 206] width 78 height 13
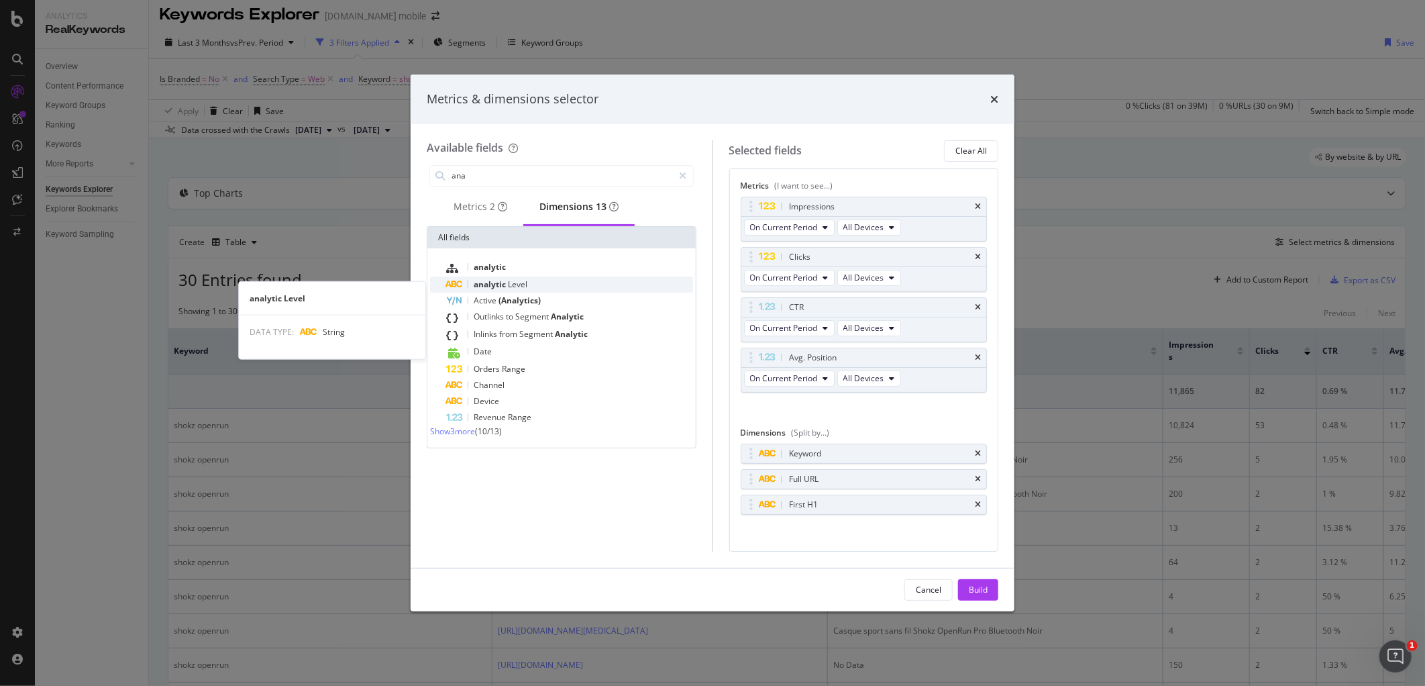
click at [508, 285] on span "Level" at bounding box center [517, 283] width 19 height 11
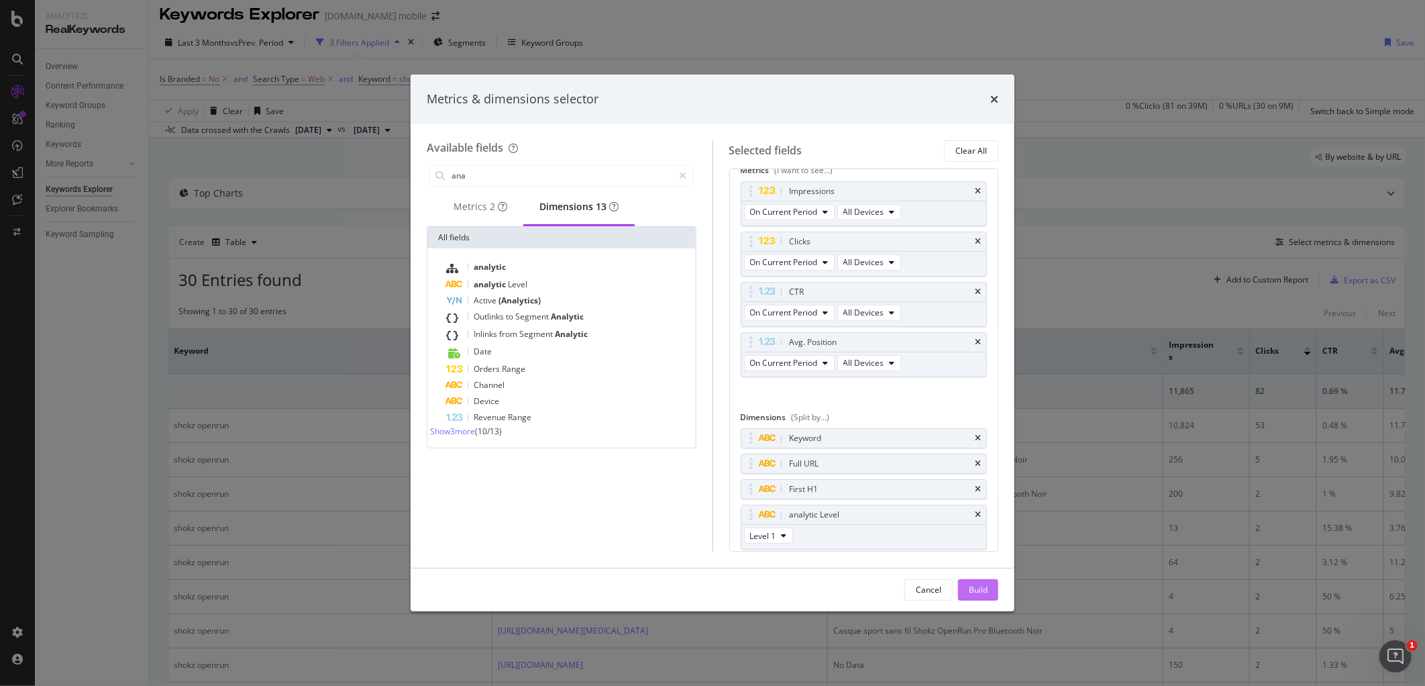
click at [975, 591] on div "Build" at bounding box center [978, 589] width 19 height 11
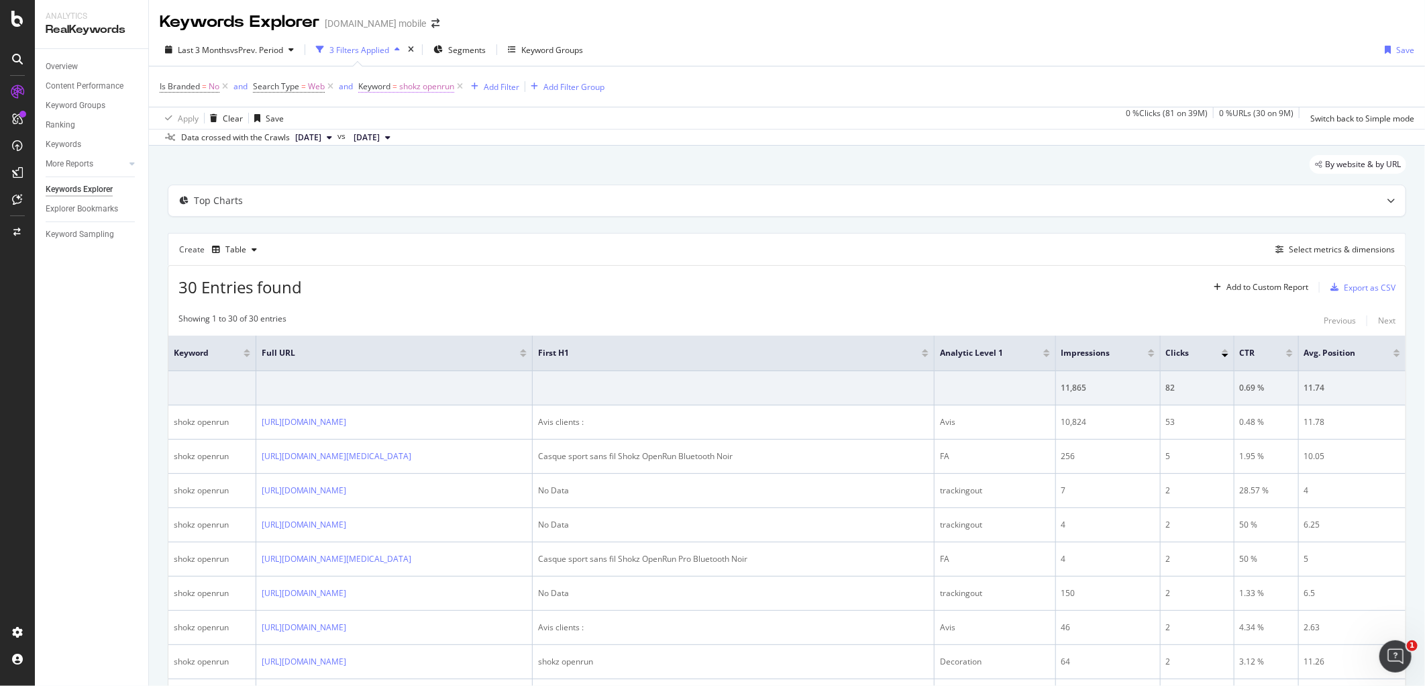
click at [437, 91] on span "shokz openrun" at bounding box center [426, 86] width 55 height 19
click at [427, 145] on input "shokz openrun" at bounding box center [433, 142] width 127 height 21
paste input "honor 200"
type input "honor 200"
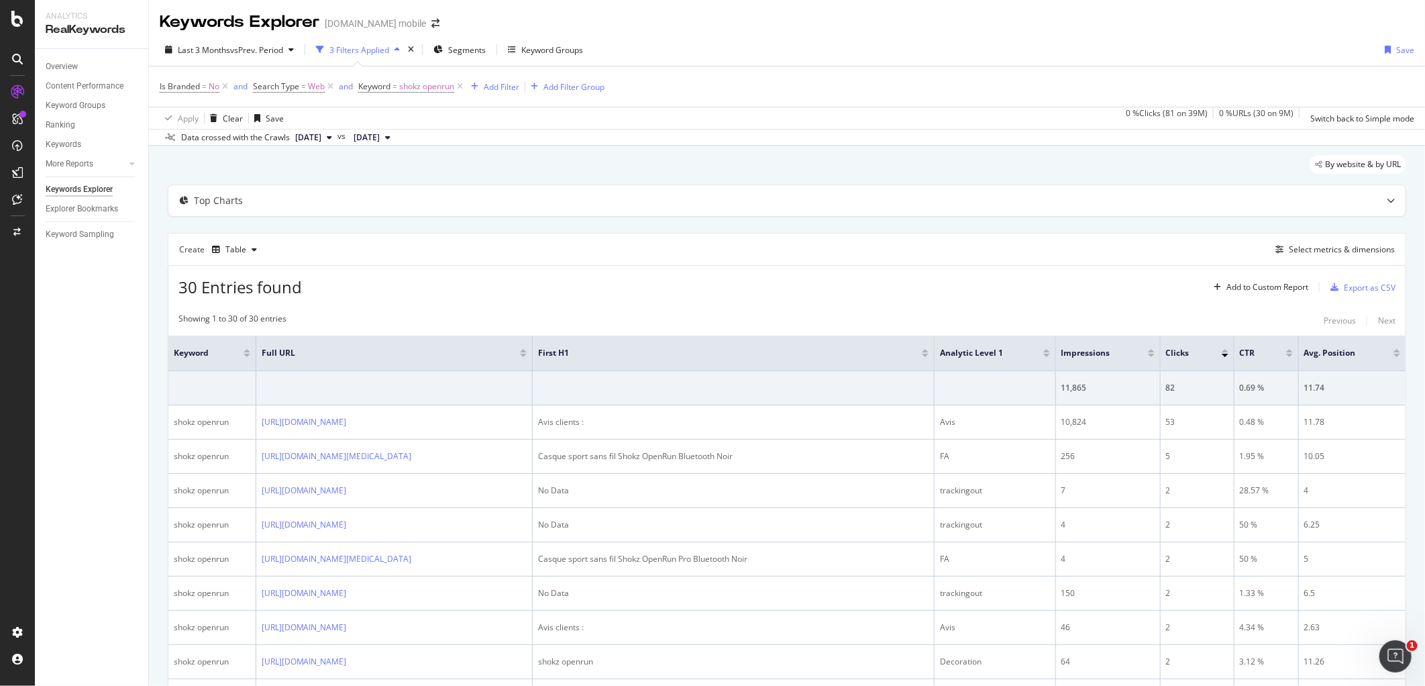
click at [594, 112] on div "Apply Clear Save 0 % Clicks ( 81 on 39M ) 0 % URLs ( 30 on 9M ) Switch back to …" at bounding box center [787, 118] width 1276 height 22
click at [421, 87] on span "shokz openrun" at bounding box center [426, 86] width 55 height 19
click at [407, 135] on input "shokz openrun" at bounding box center [433, 142] width 127 height 21
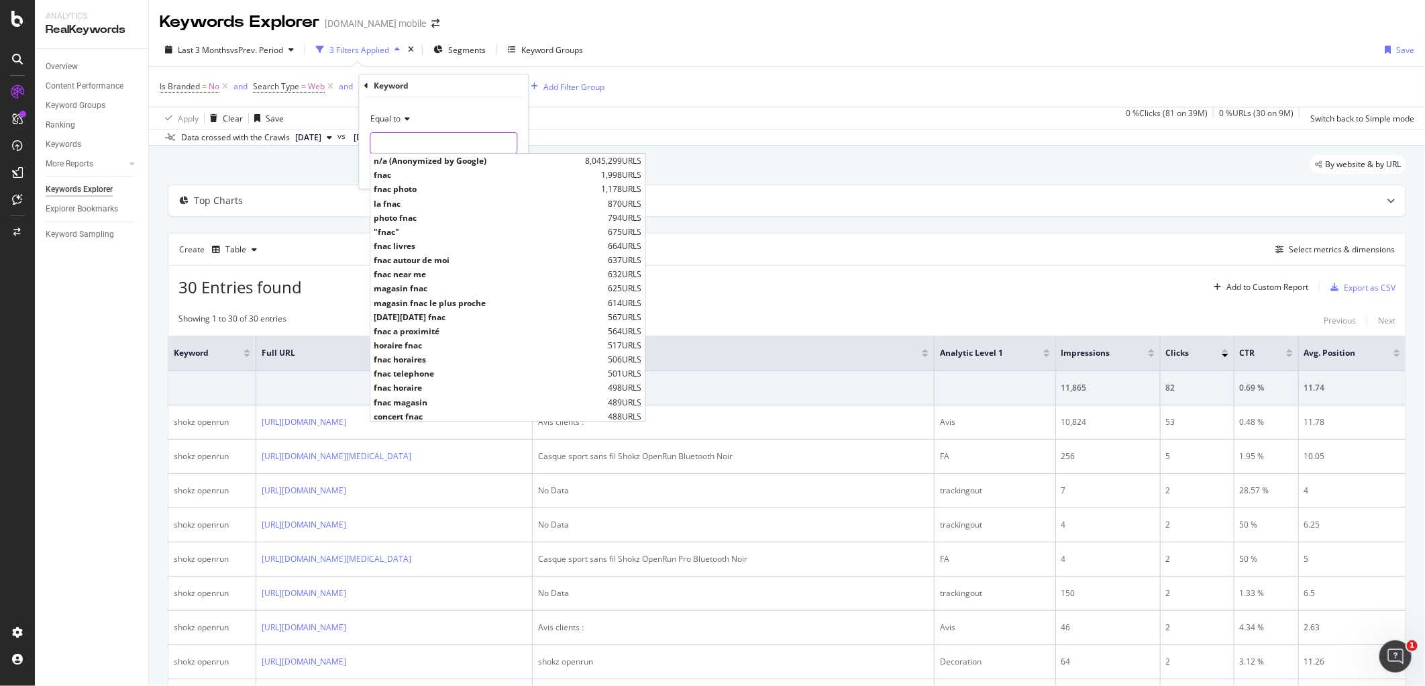
paste input "honor 200"
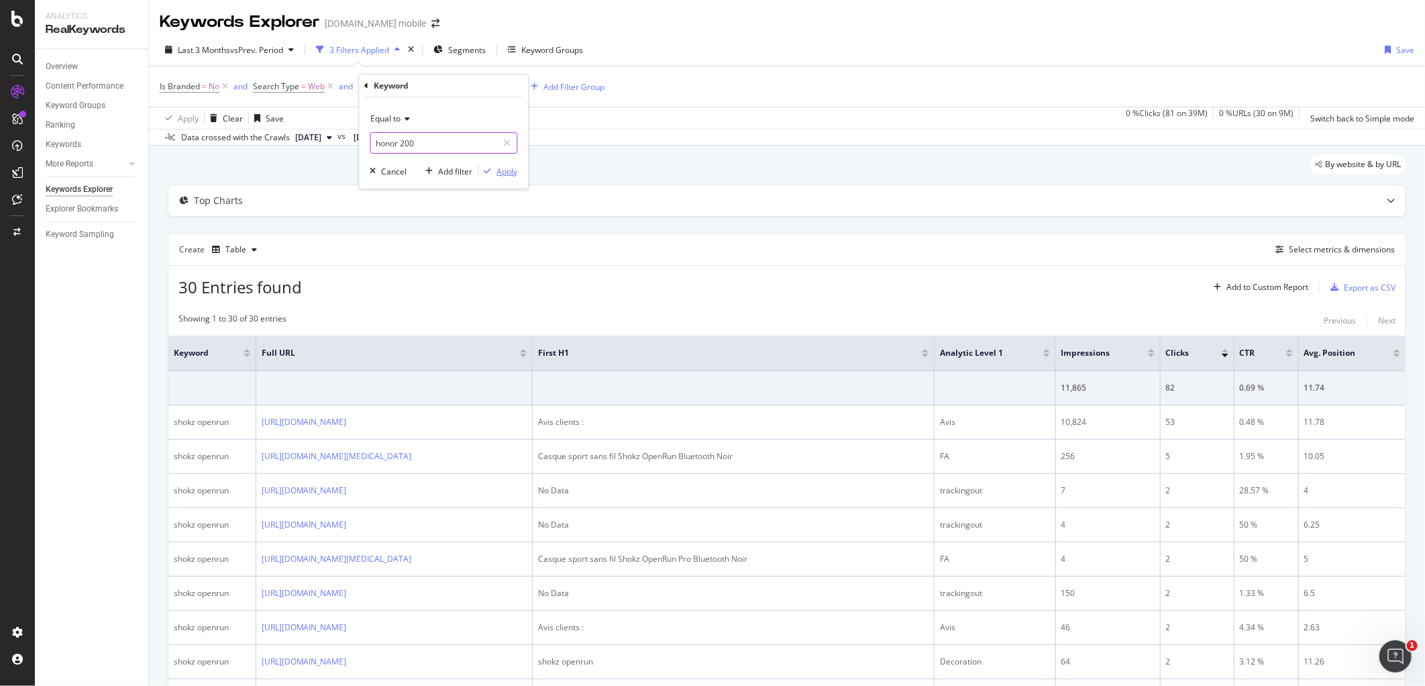
type input "honor 200"
click at [493, 165] on div "Apply" at bounding box center [497, 171] width 39 height 12
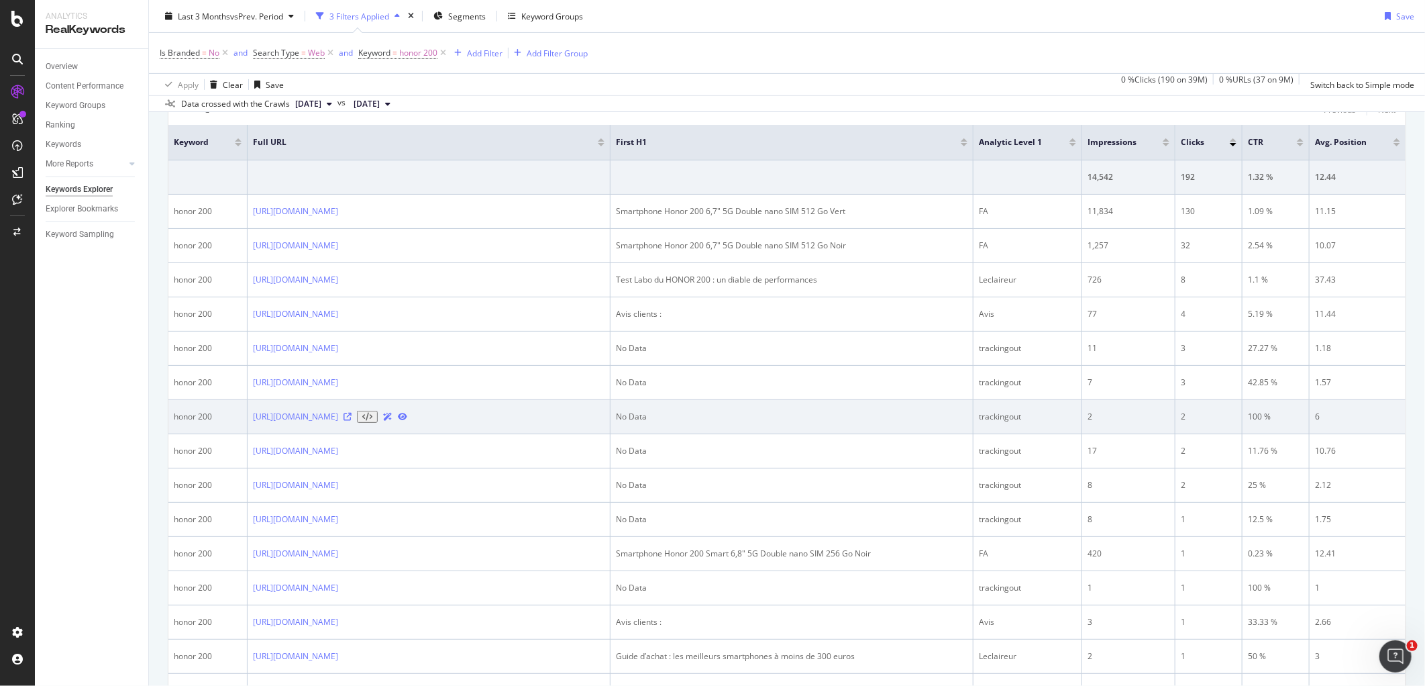
scroll to position [153, 0]
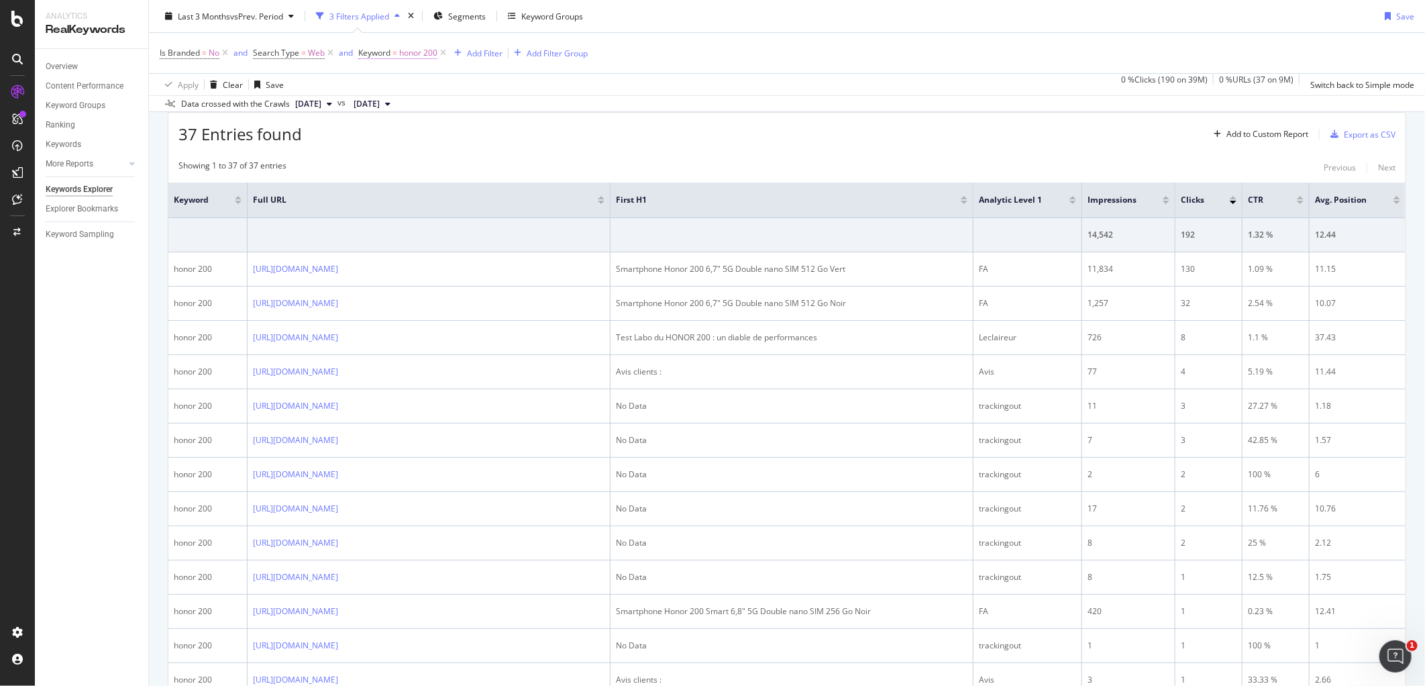
click at [399, 48] on span "Keyword = honor 200" at bounding box center [397, 53] width 79 height 12
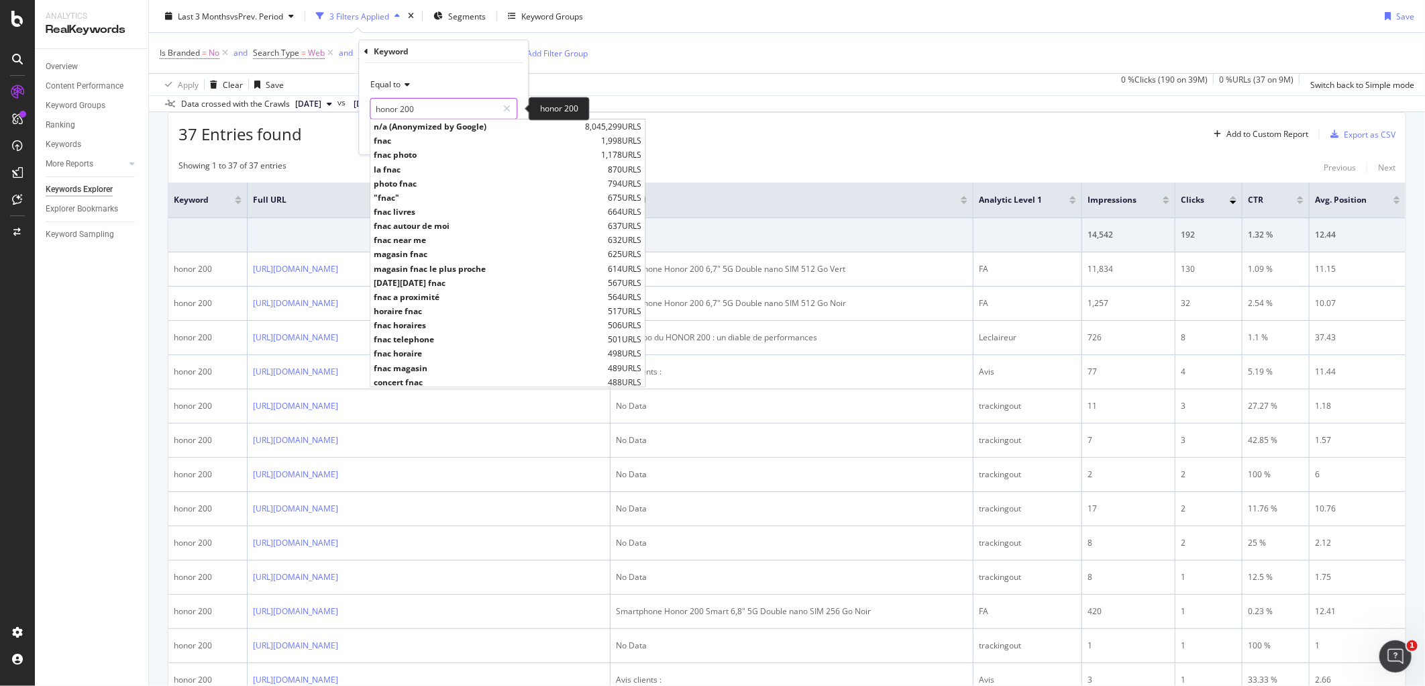
click at [404, 109] on input "honor 200" at bounding box center [433, 108] width 127 height 21
paste input "jeu [PERSON_NAME] switch"
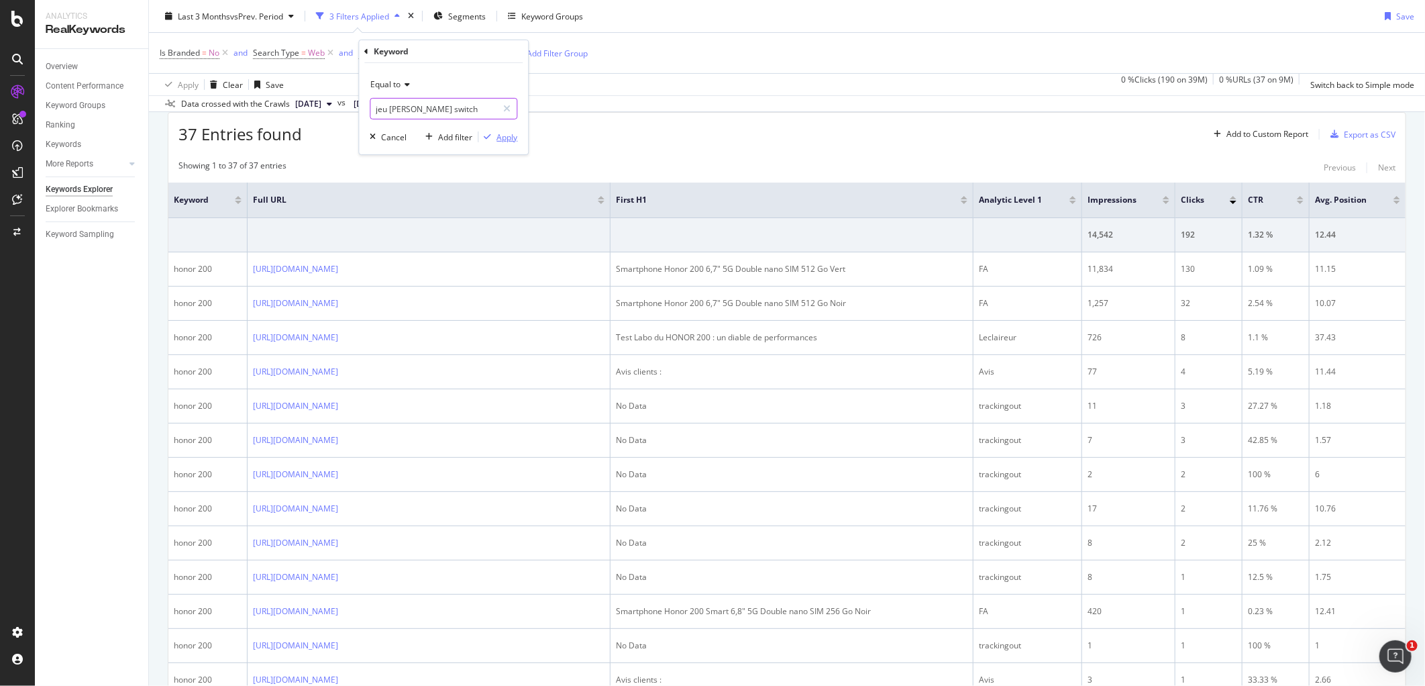
type input "jeu [PERSON_NAME] switch"
click at [505, 133] on div "Apply" at bounding box center [506, 136] width 21 height 11
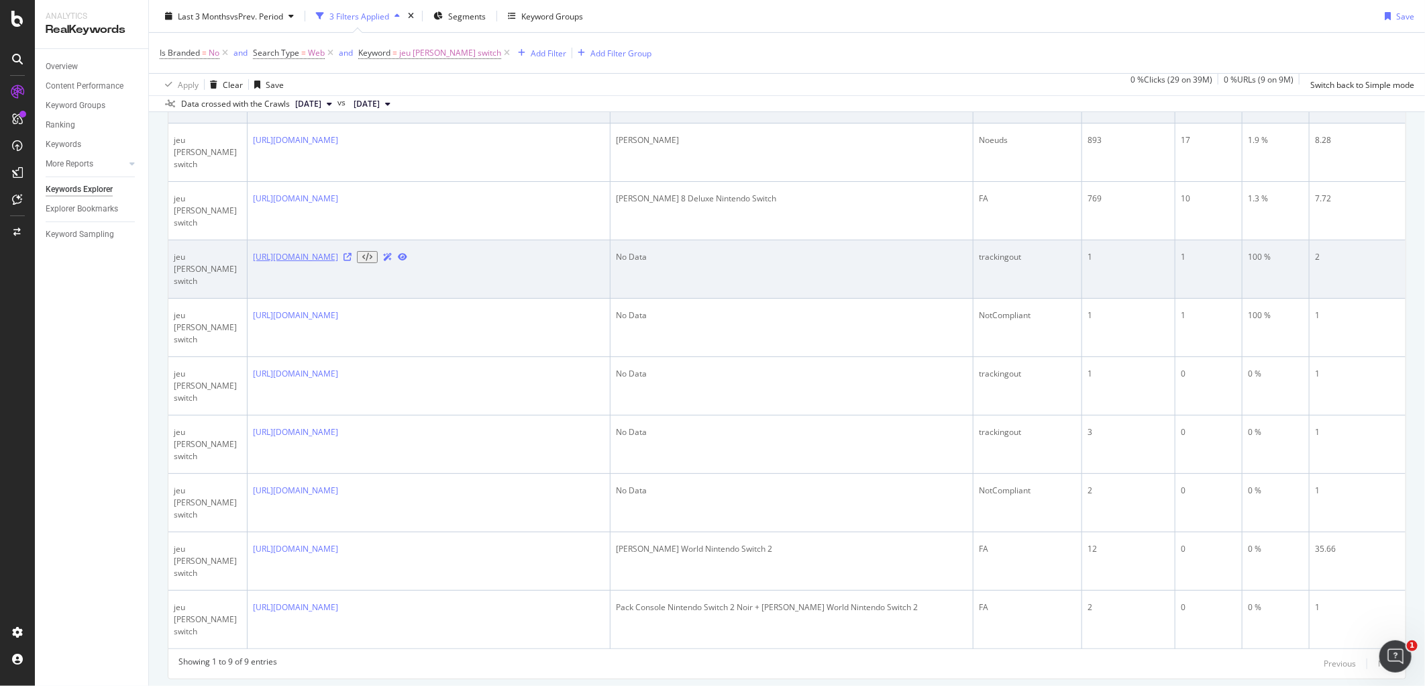
scroll to position [285, 0]
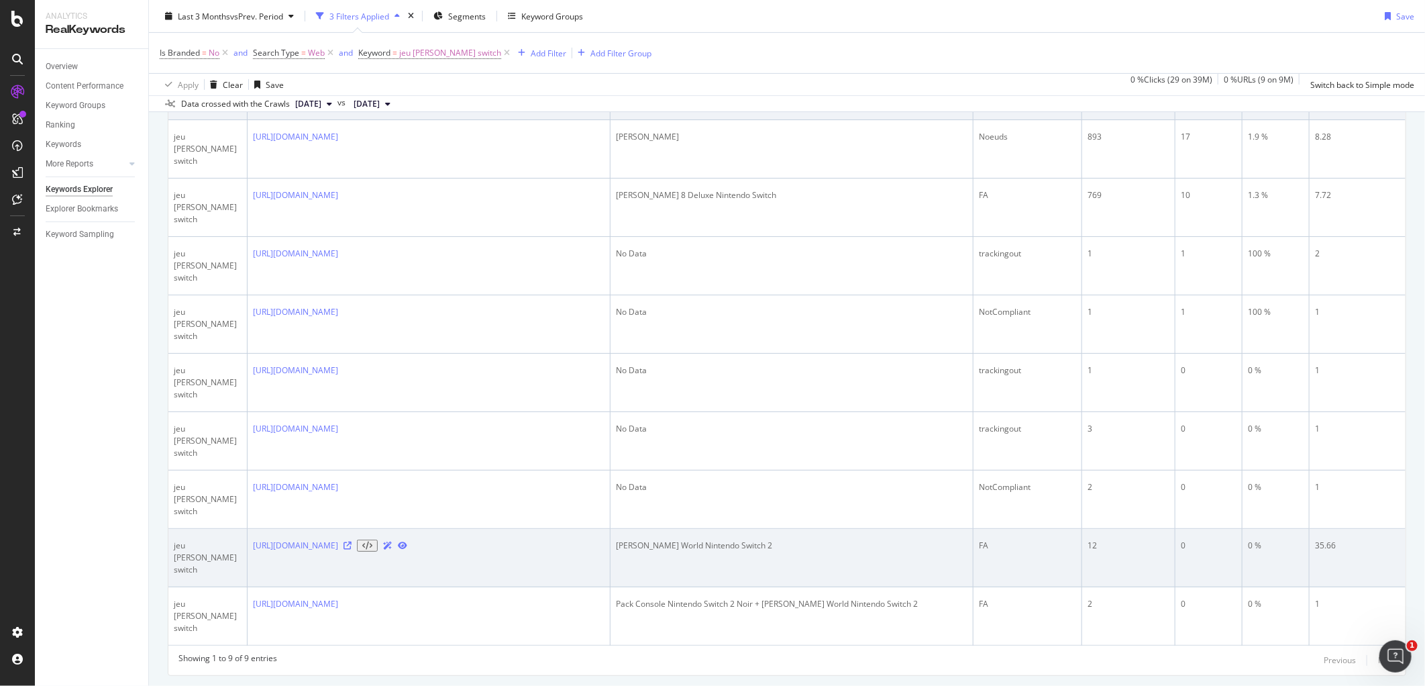
drag, startPoint x: 363, startPoint y: 539, endPoint x: 249, endPoint y: 522, distance: 115.4
click at [249, 529] on td "[URL][DOMAIN_NAME]" at bounding box center [429, 558] width 363 height 58
copy link "[URL][DOMAIN_NAME]"
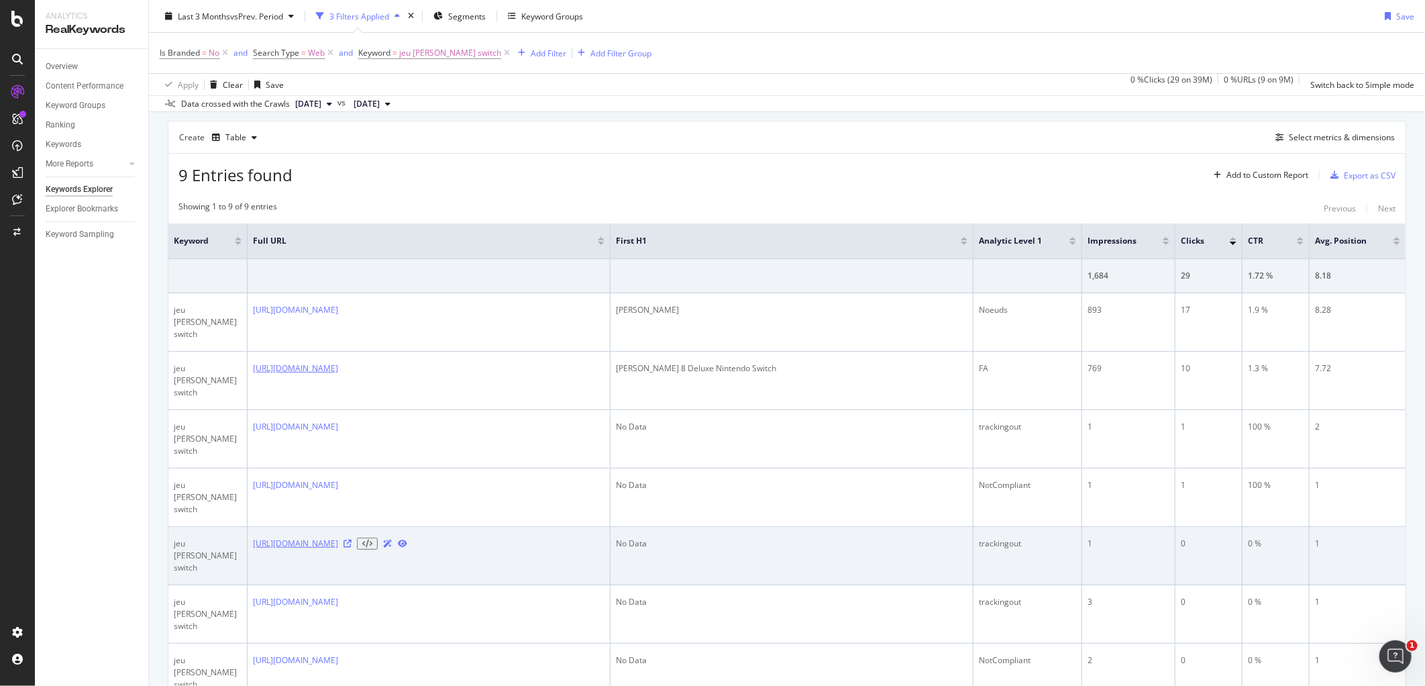
scroll to position [111, 0]
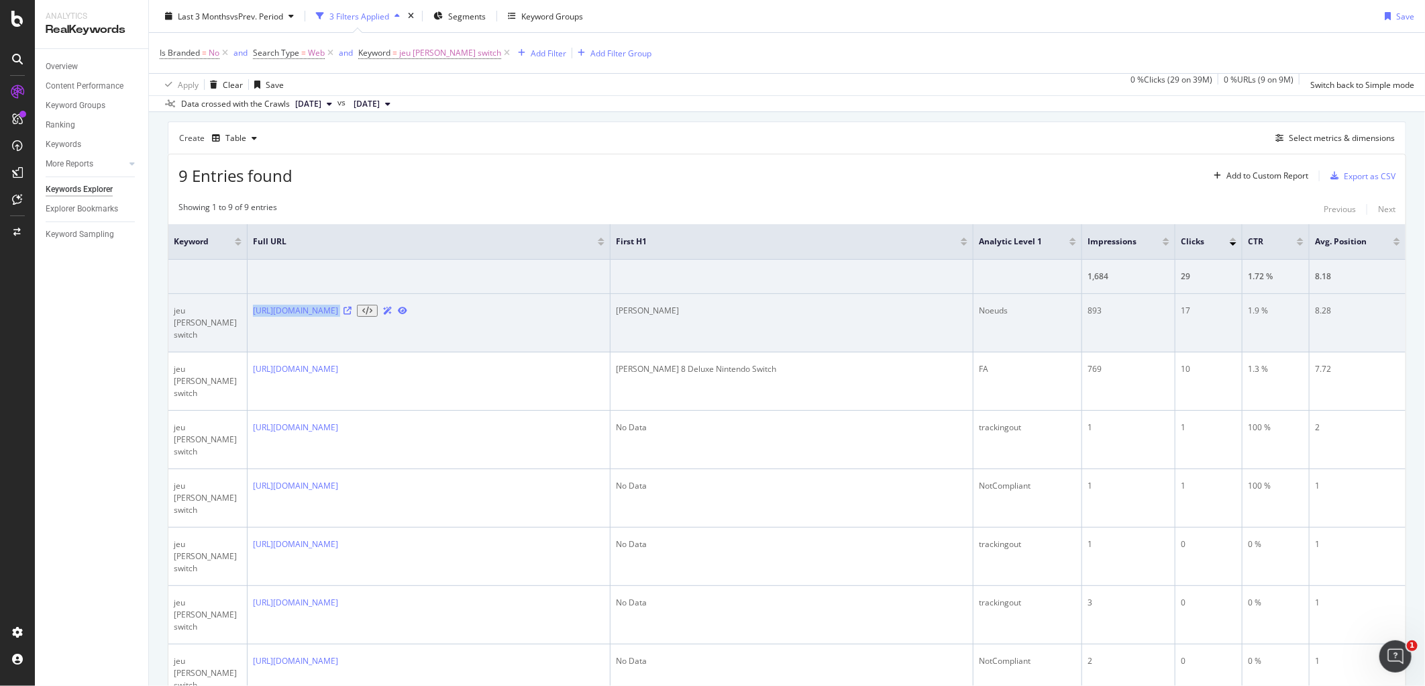
drag, startPoint x: 250, startPoint y: 312, endPoint x: 472, endPoint y: 319, distance: 222.8
click at [472, 319] on td "[URL][DOMAIN_NAME]" at bounding box center [429, 323] width 363 height 58
copy div "[URL][DOMAIN_NAME]"
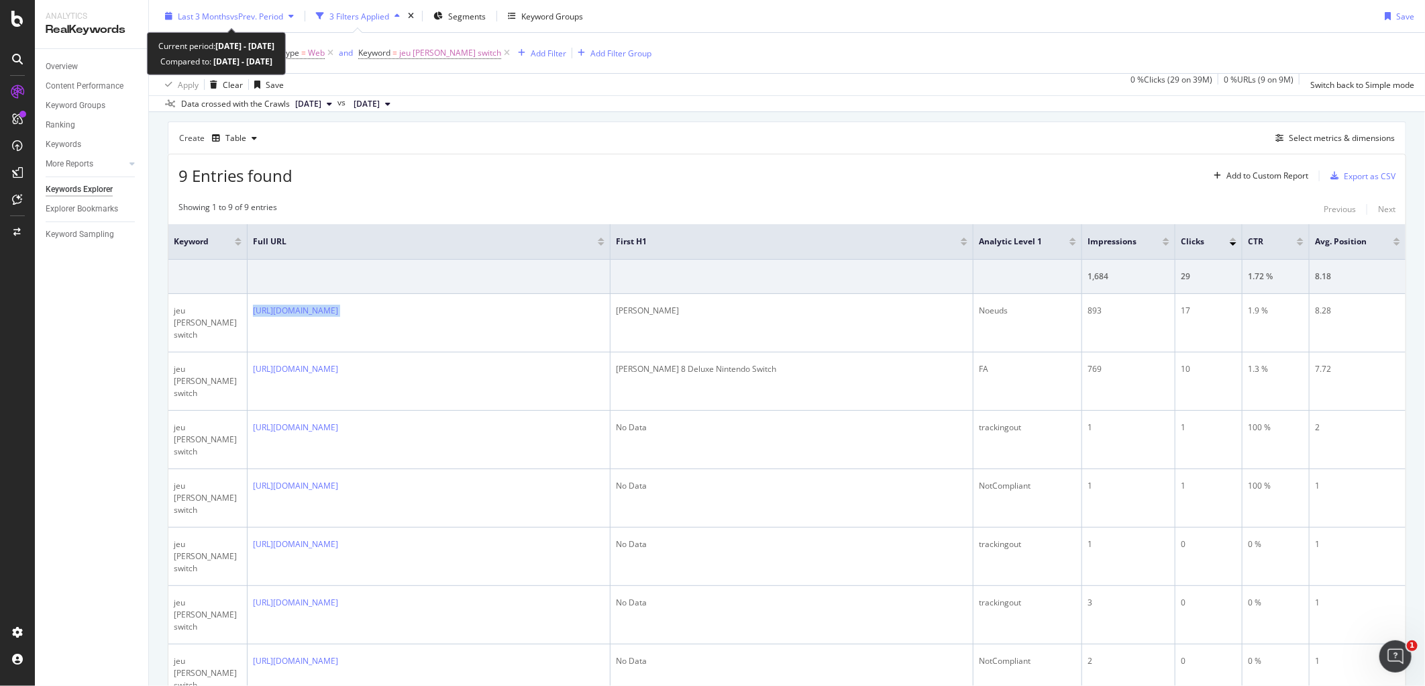
click at [260, 23] on div "Last 3 Months vs Prev. Period" at bounding box center [230, 16] width 140 height 20
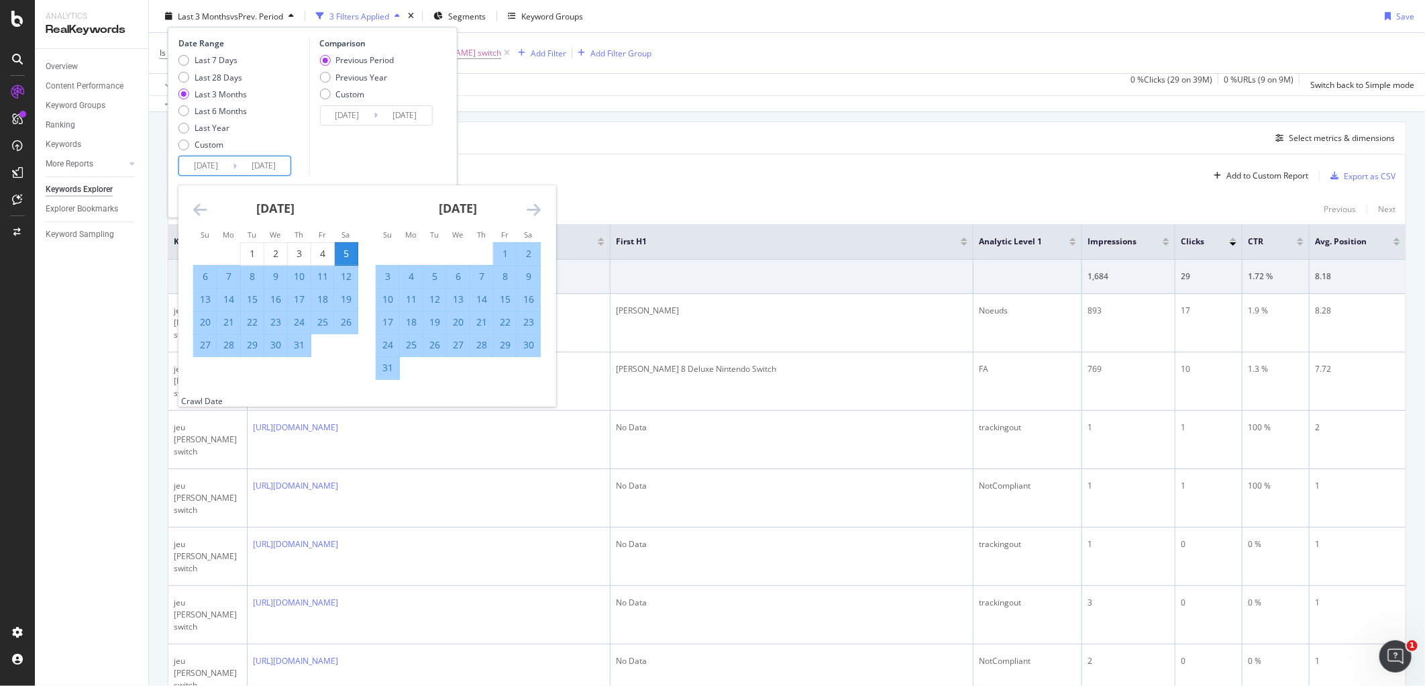
click at [220, 172] on input "[DATE]" at bounding box center [206, 165] width 54 height 19
click at [535, 201] on icon "Move forward to switch to the next month." at bounding box center [534, 209] width 14 height 16
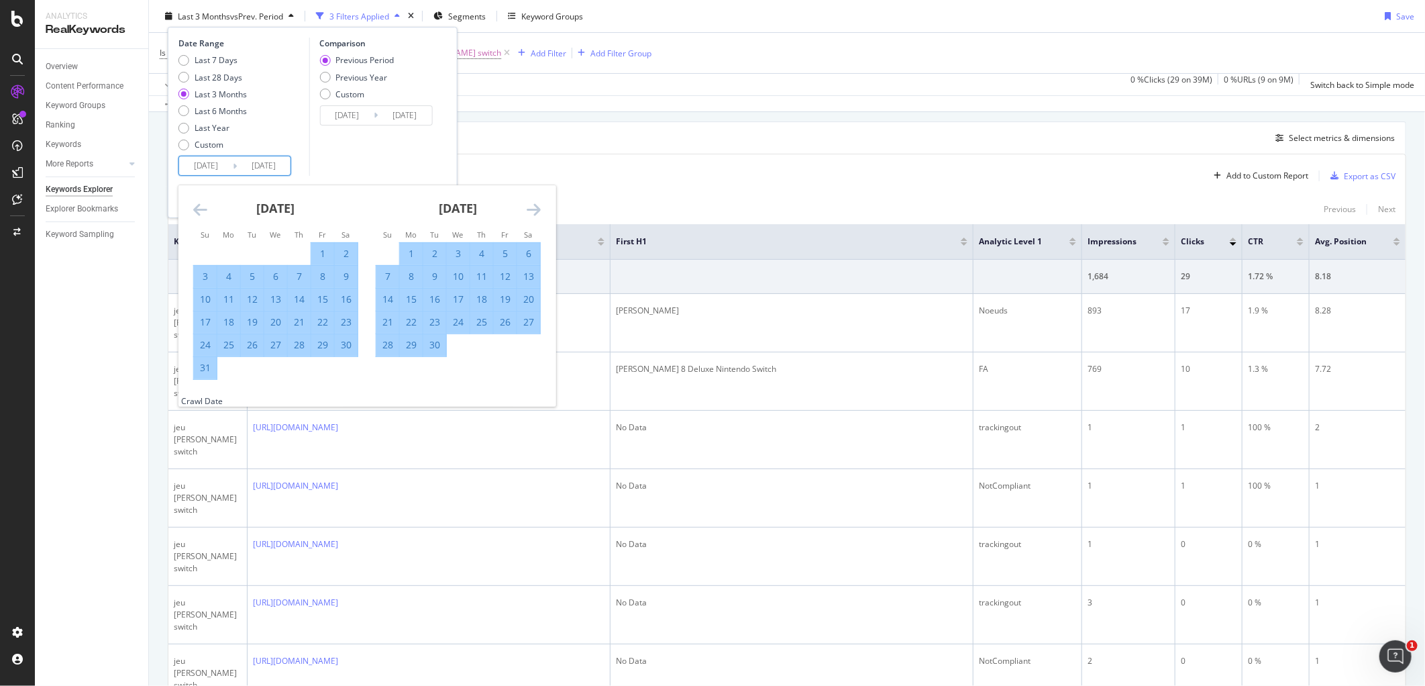
click at [535, 207] on icon "Move forward to switch to the next month." at bounding box center [534, 209] width 14 height 16
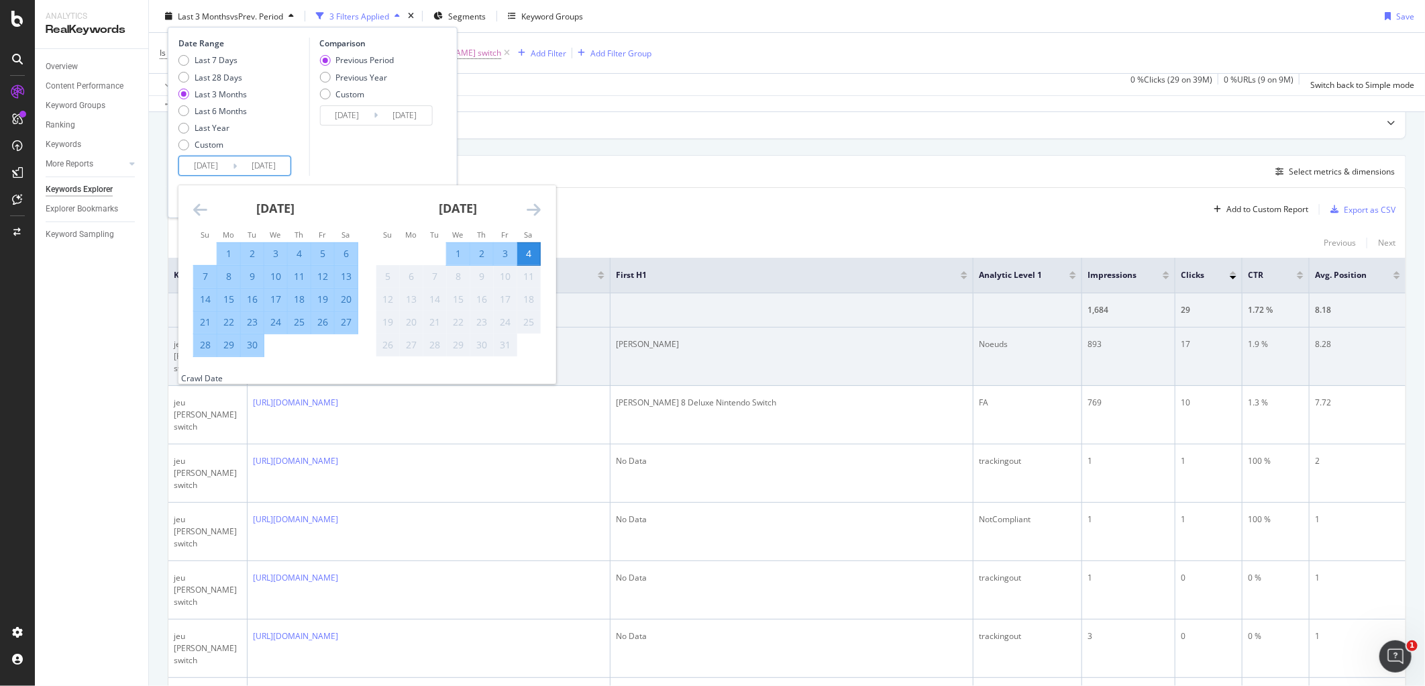
scroll to position [84, 0]
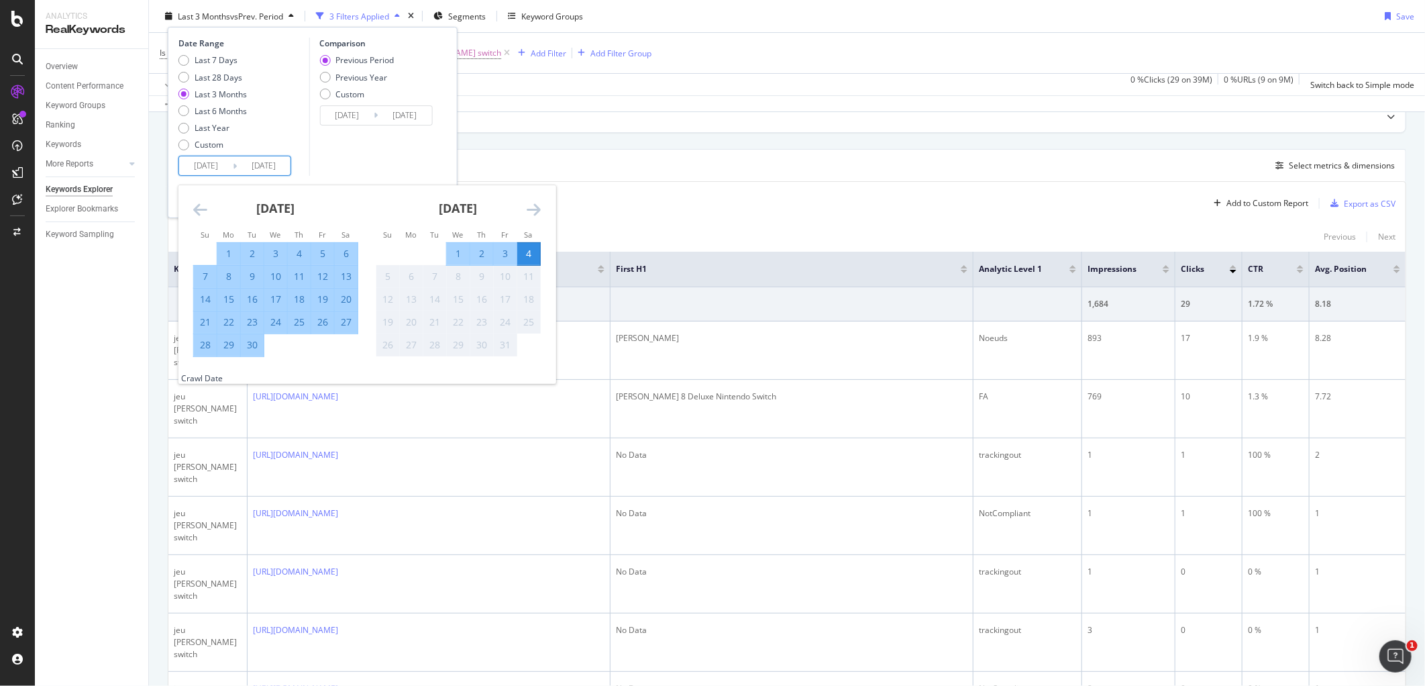
click at [345, 319] on div "27" at bounding box center [346, 321] width 23 height 13
type input "[DATE]"
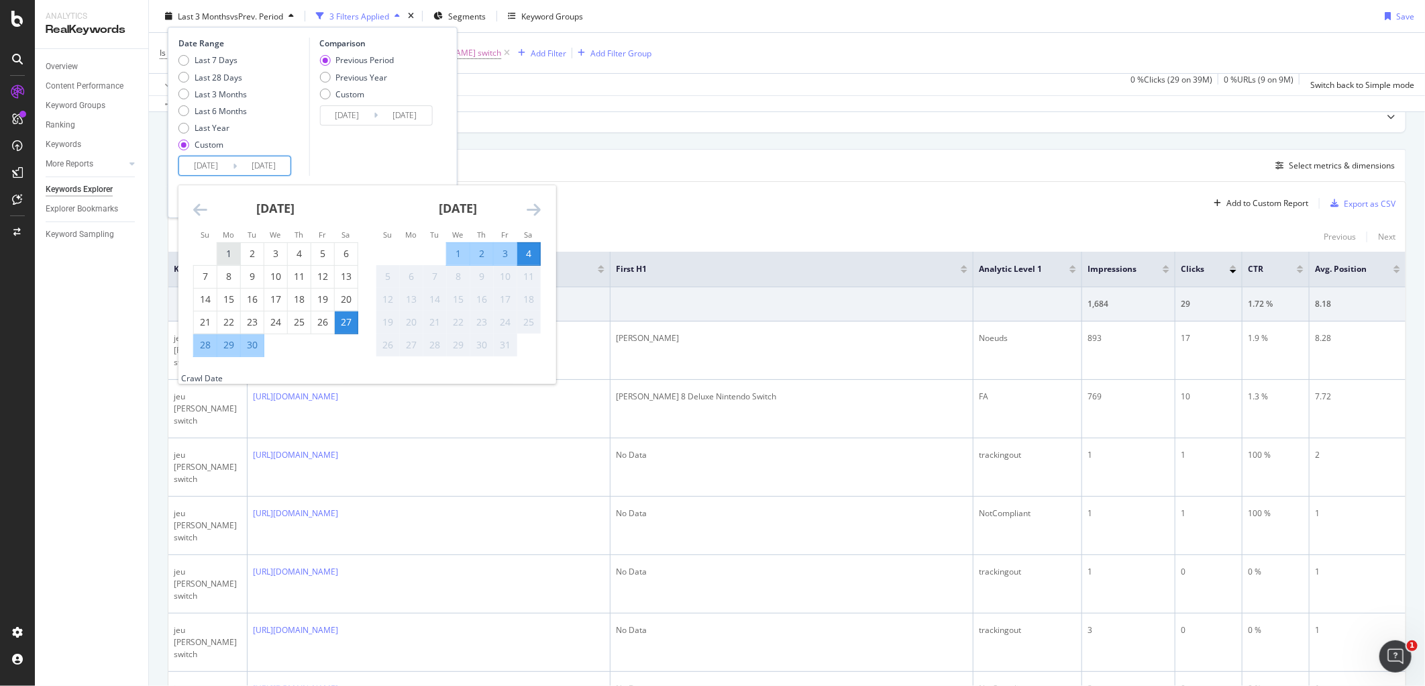
click at [233, 249] on div "1" at bounding box center [228, 253] width 23 height 13
type input "[DATE]"
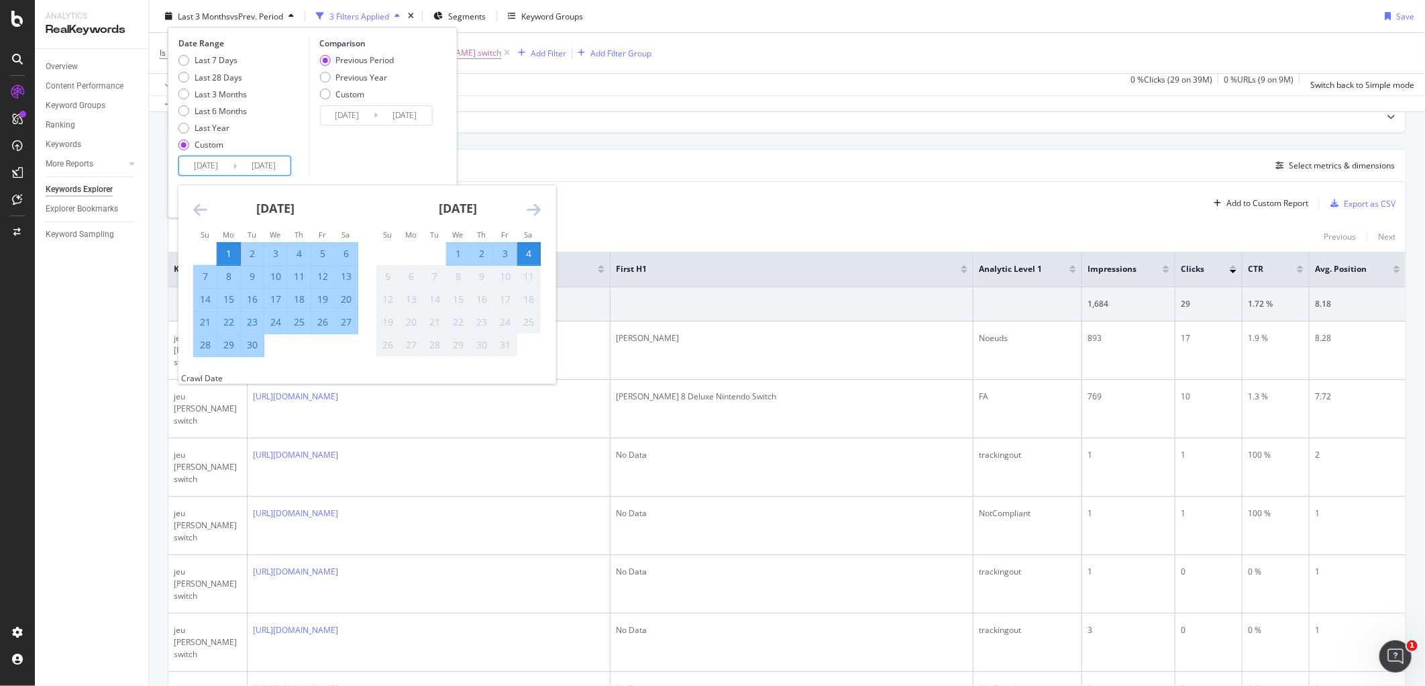
click at [265, 172] on input "[DATE]" at bounding box center [264, 165] width 54 height 19
click at [257, 349] on div "30" at bounding box center [252, 344] width 23 height 13
type input "[DATE]"
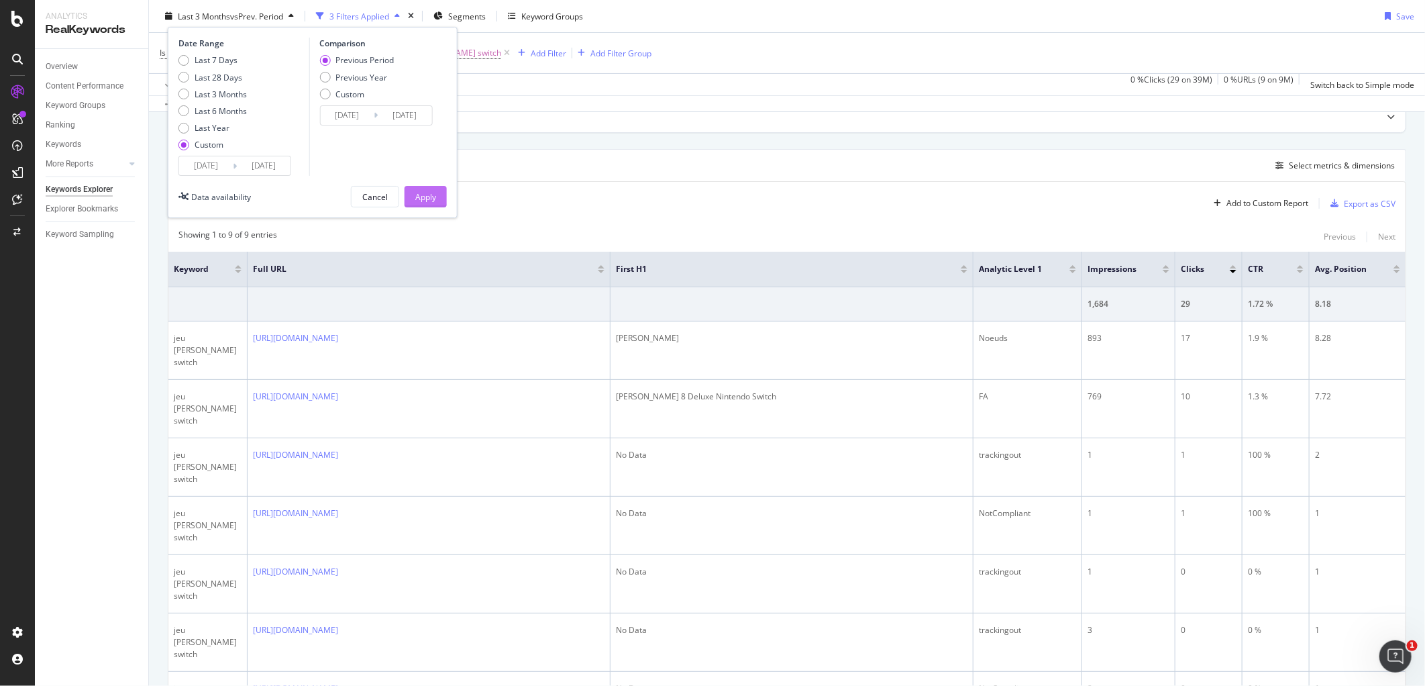
click at [435, 206] on div "Apply" at bounding box center [425, 197] width 21 height 20
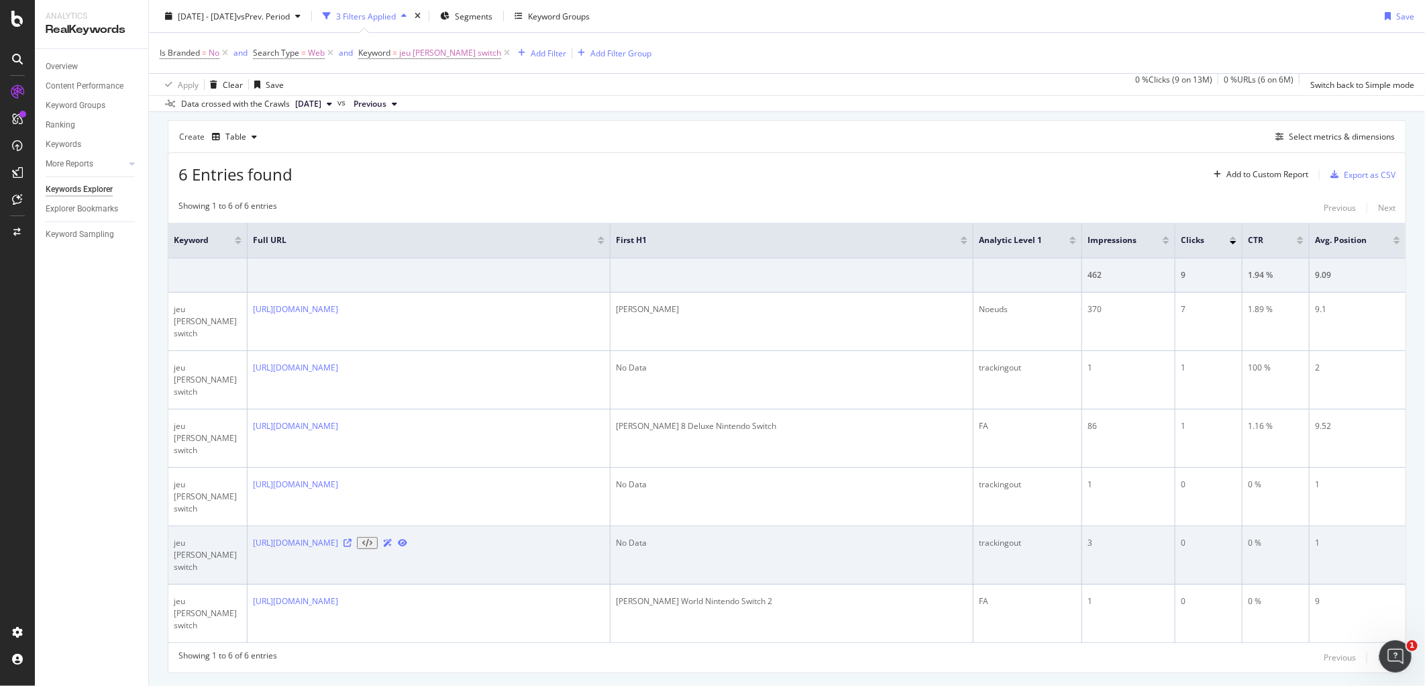
scroll to position [0, 3]
